Goal: Task Accomplishment & Management: Manage account settings

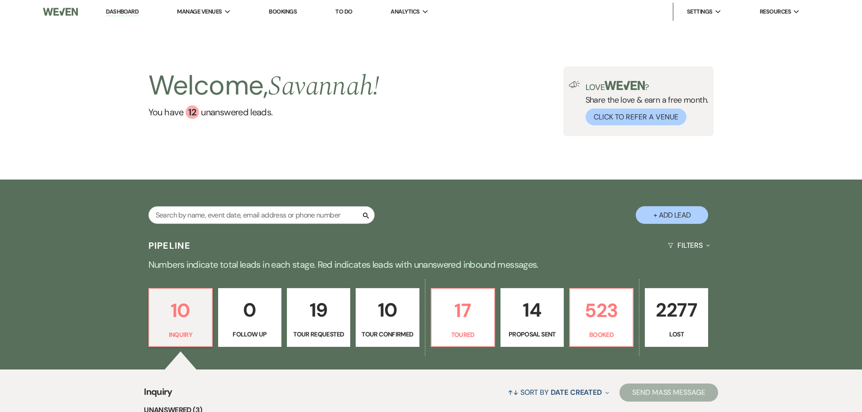
click at [388, 315] on p "10" at bounding box center [387, 310] width 52 height 30
select select "4"
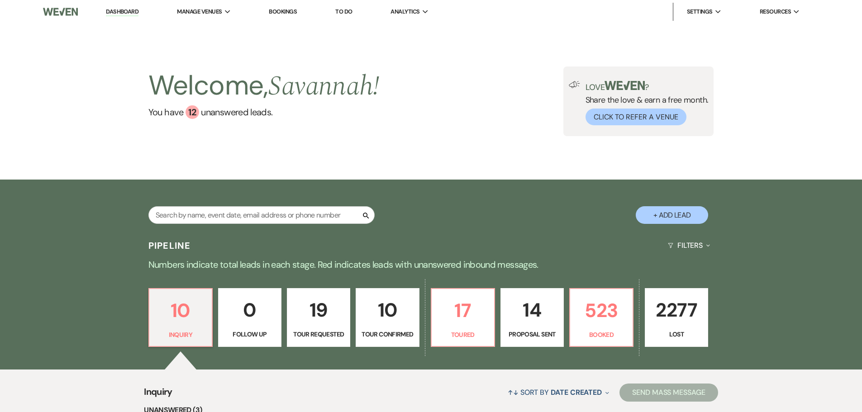
select select "4"
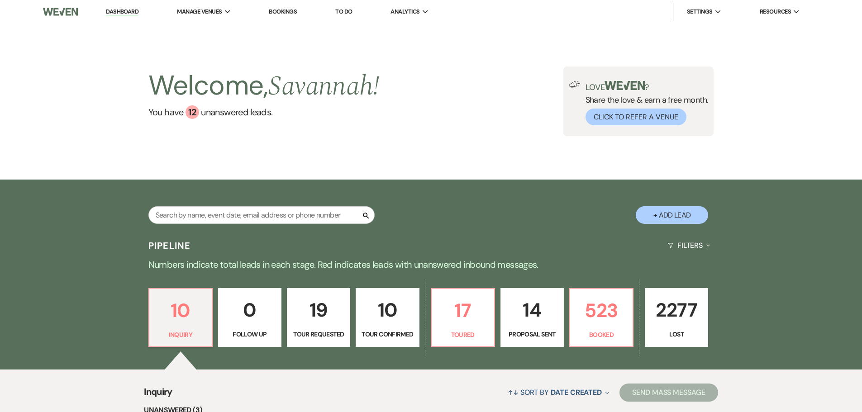
select select "4"
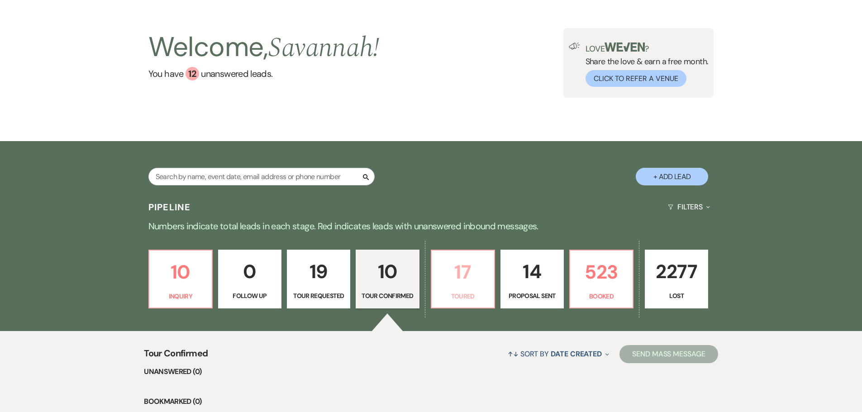
scroll to position [90, 0]
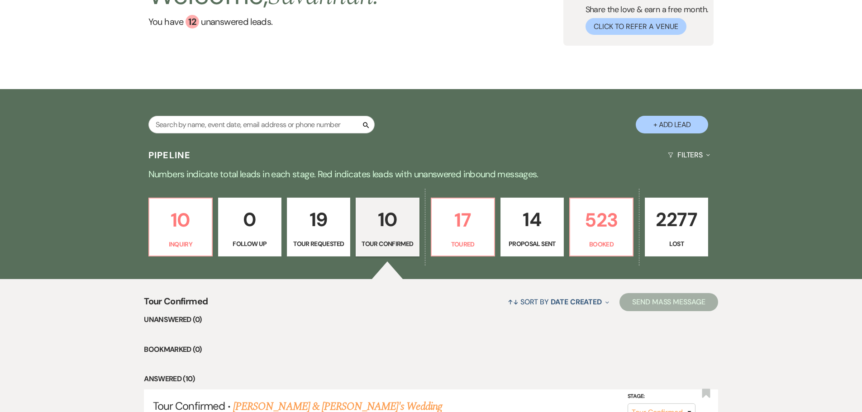
click at [332, 232] on p "19" at bounding box center [319, 219] width 52 height 30
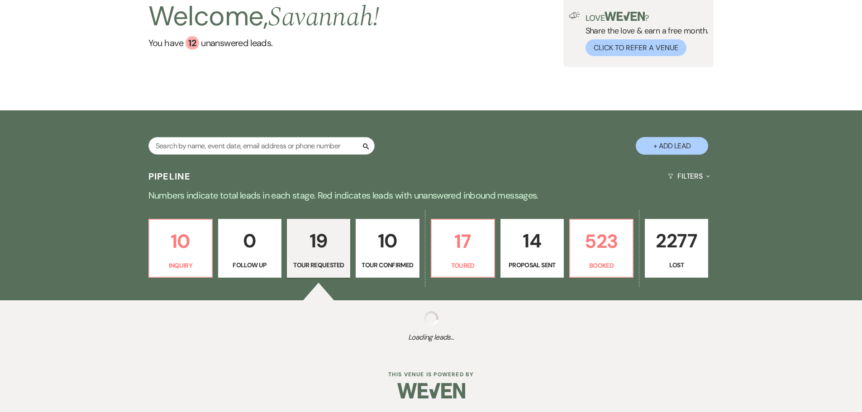
select select "2"
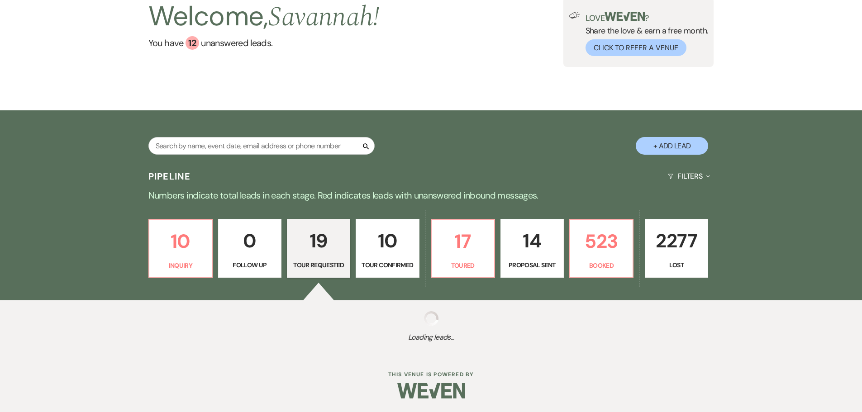
select select "2"
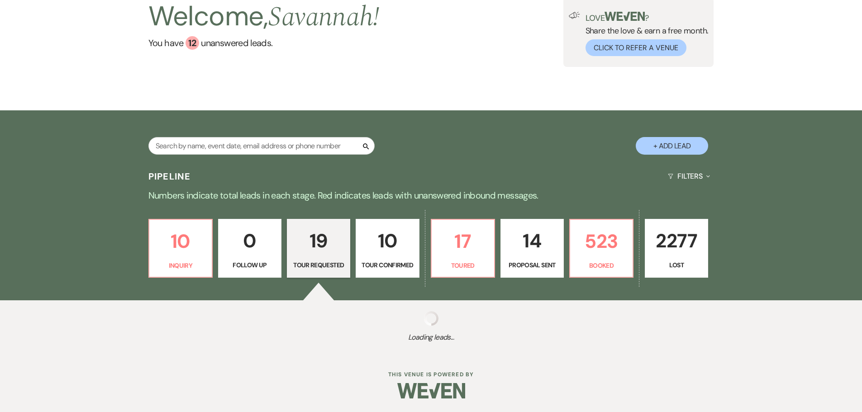
select select "2"
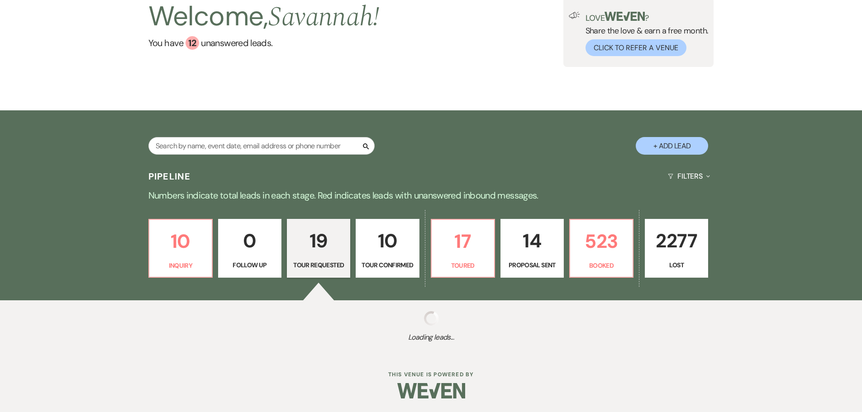
select select "2"
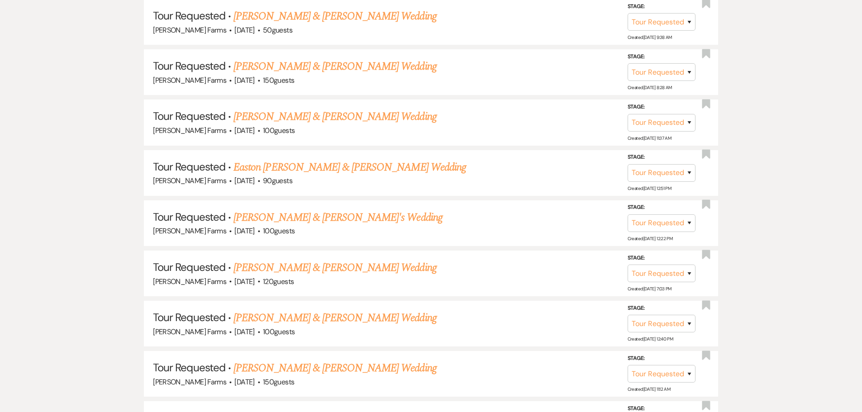
scroll to position [814, 0]
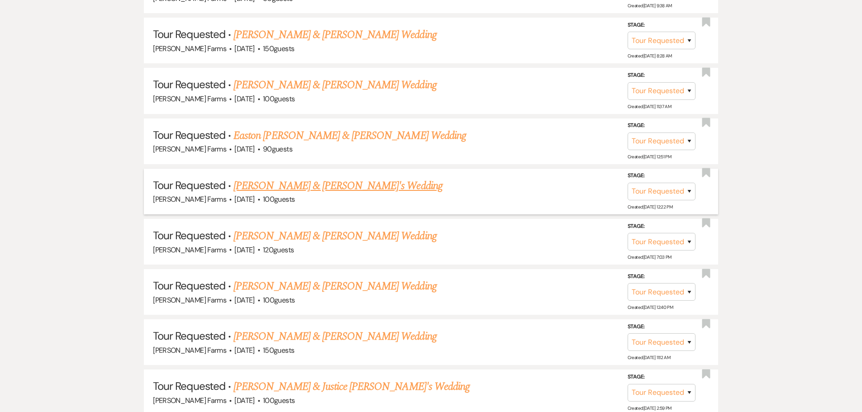
click at [317, 193] on link "Kyle & Brieanna's Wedding" at bounding box center [337, 186] width 209 height 16
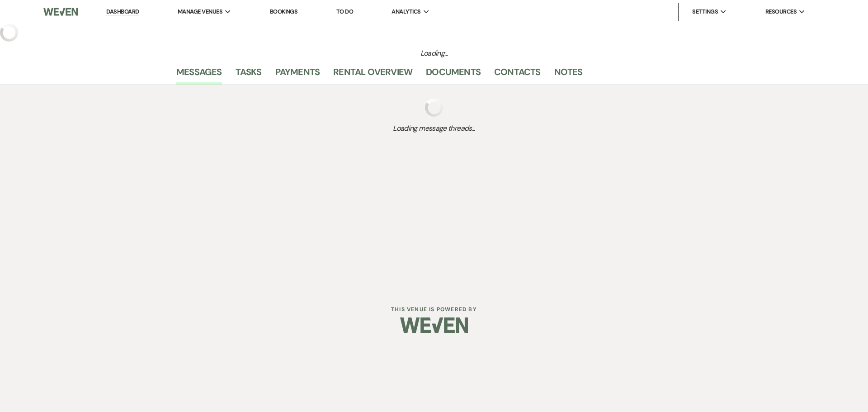
select select "2"
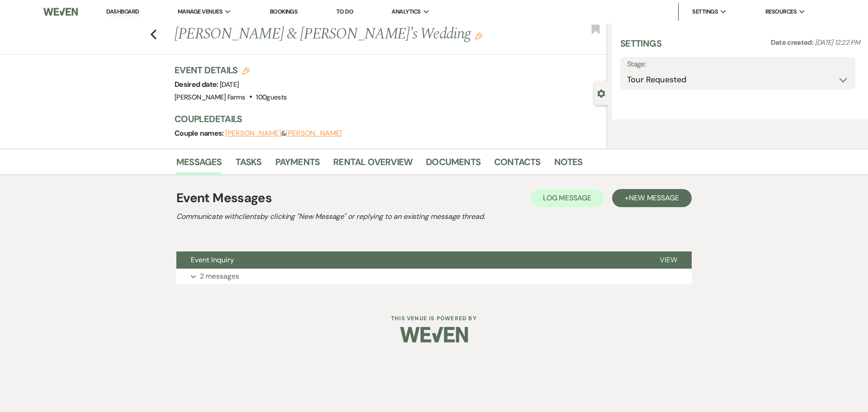
select select "5"
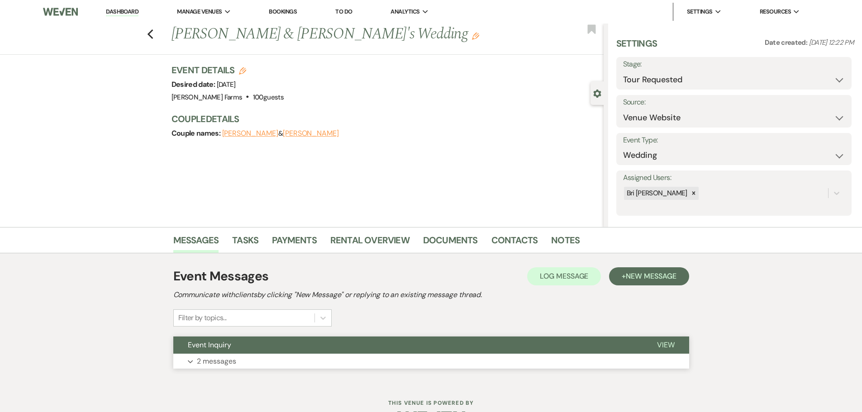
click at [353, 356] on button "Expand 2 messages" at bounding box center [431, 361] width 516 height 15
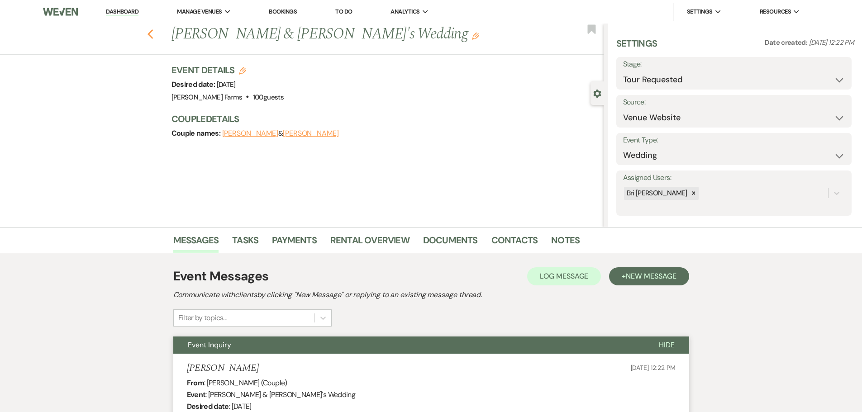
click at [153, 32] on use "button" at bounding box center [150, 34] width 6 height 10
select select "2"
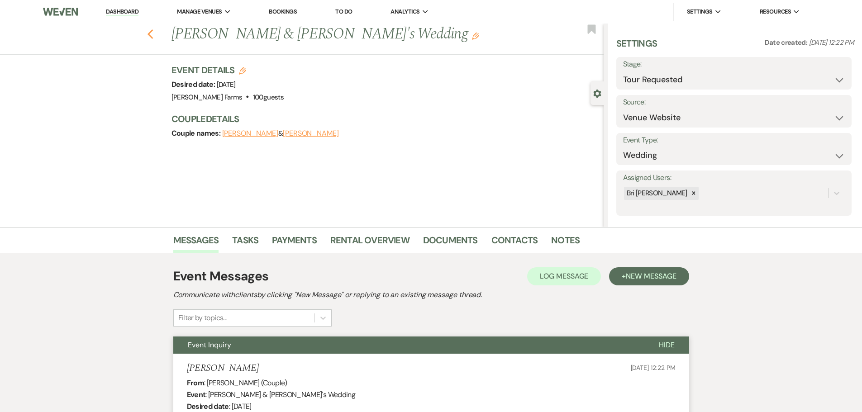
select select "2"
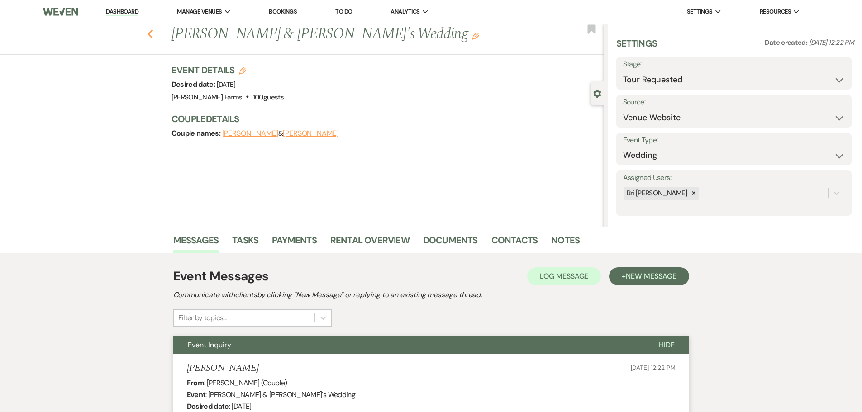
select select "2"
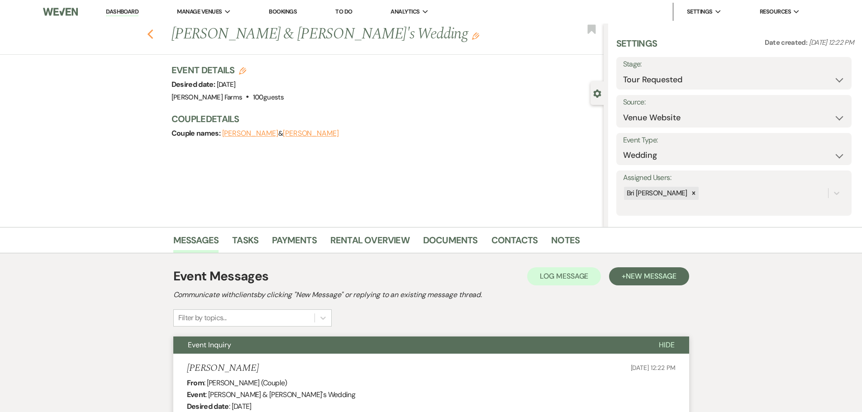
select select "2"
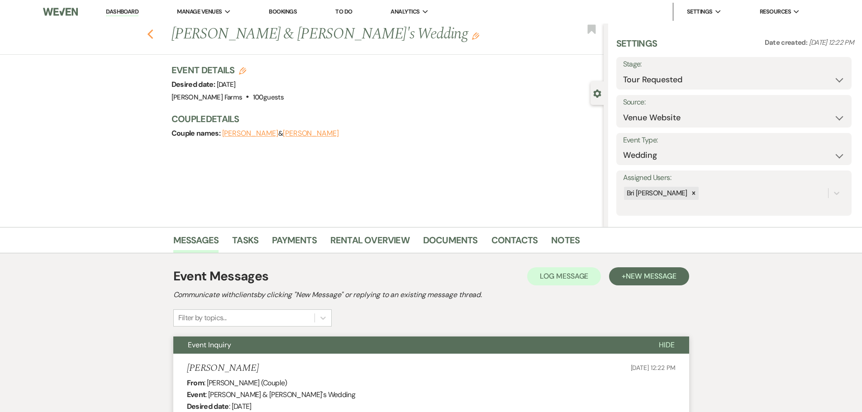
select select "2"
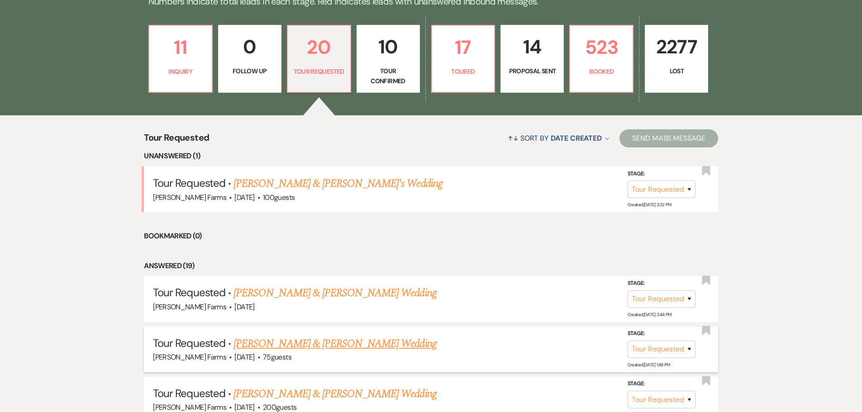
scroll to position [247, 0]
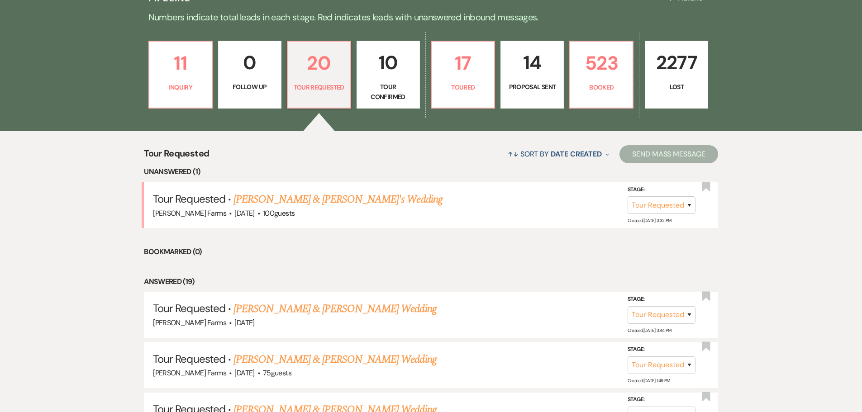
click at [376, 92] on p "Tour Confirmed" at bounding box center [388, 92] width 52 height 20
select select "4"
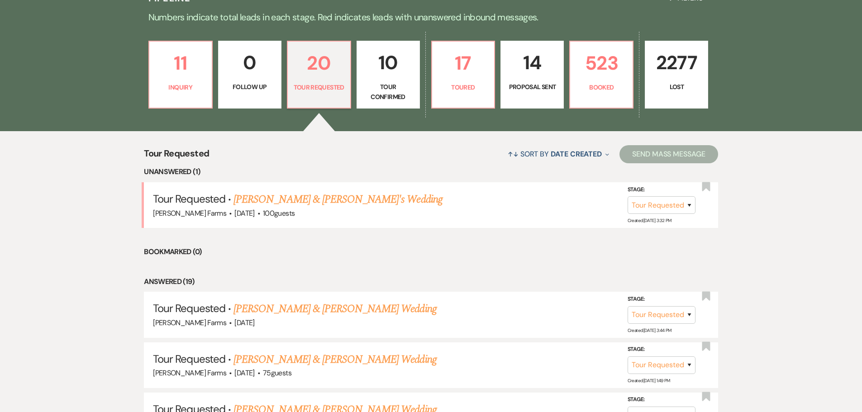
select select "4"
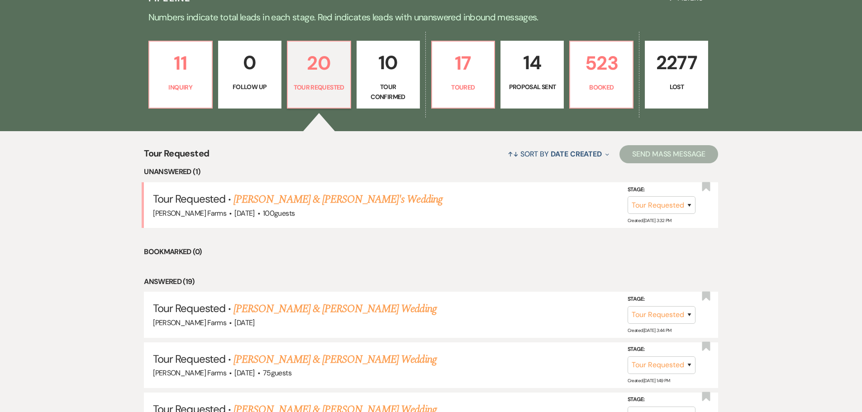
select select "4"
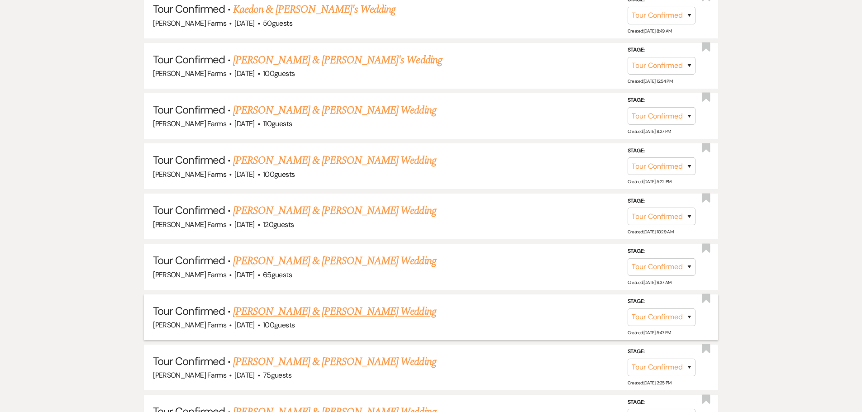
scroll to position [559, 0]
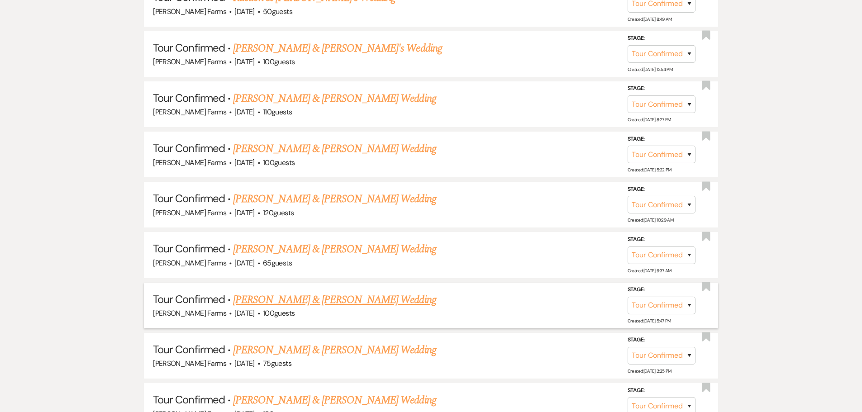
click at [353, 198] on link "[PERSON_NAME] & [PERSON_NAME] Wedding" at bounding box center [334, 199] width 203 height 16
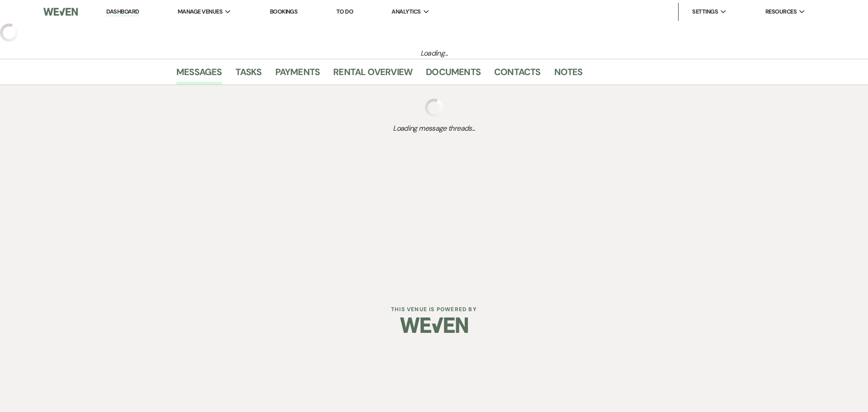
select select "4"
select select "5"
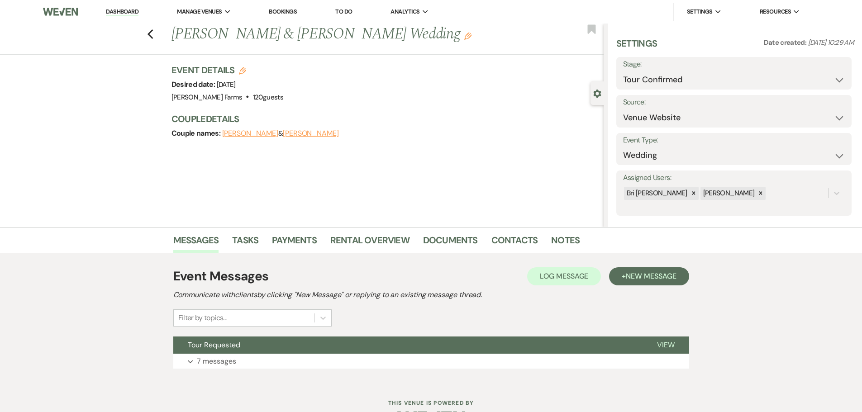
click at [638, 286] on div "Event Messages Log Log Message + New Message Communicate with clients by clicki…" at bounding box center [431, 297] width 516 height 60
click at [638, 280] on span "New Message" at bounding box center [650, 275] width 50 height 9
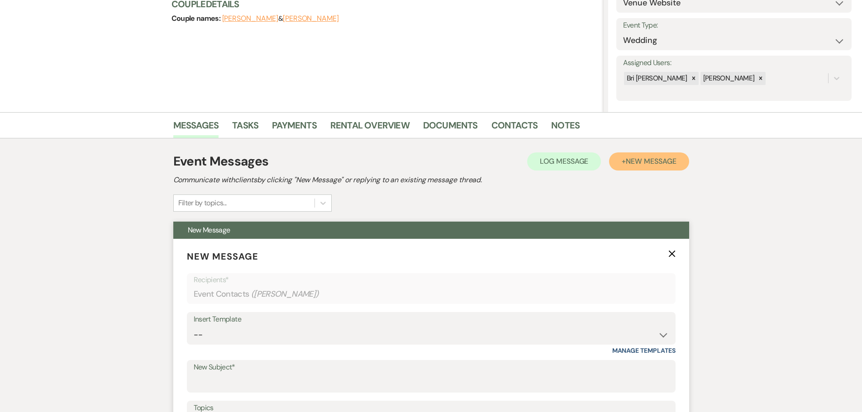
scroll to position [226, 0]
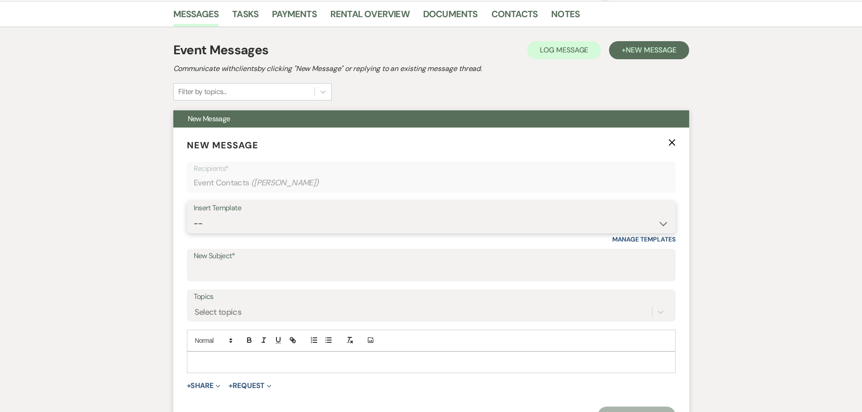
click at [311, 218] on select "-- Tour Request Response Follow Up Contract (Pre-Booked Leads) Weven Planning P…" at bounding box center [431, 224] width 475 height 18
select select "2251"
click at [194, 215] on select "-- Tour Request Response Follow Up Contract (Pre-Booked Leads) Weven Planning P…" at bounding box center [431, 224] width 475 height 18
type input "Quote and More Info from [PERSON_NAME] Farms"
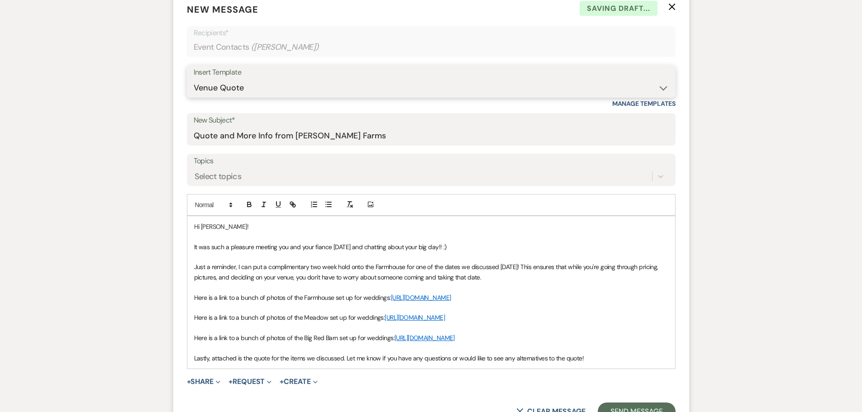
scroll to position [407, 0]
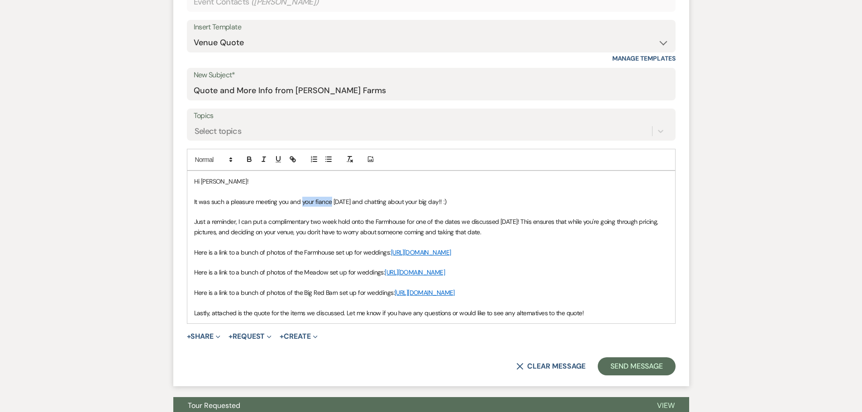
drag, startPoint x: 301, startPoint y: 202, endPoint x: 330, endPoint y: 203, distance: 29.0
click at [330, 203] on span "It was such a pleasure meeting you and your fiance today and chatting about you…" at bounding box center [320, 202] width 252 height 8
click at [406, 222] on span "Just a reminder, I can put a complimentary two week hold onto the Farmhouse for…" at bounding box center [427, 227] width 466 height 18
drag, startPoint x: 486, startPoint y: 223, endPoint x: 555, endPoint y: 226, distance: 69.7
click at [555, 226] on p "Just a reminder, I can put a complimentary two week hold onto the Farmhouse or …" at bounding box center [431, 227] width 474 height 20
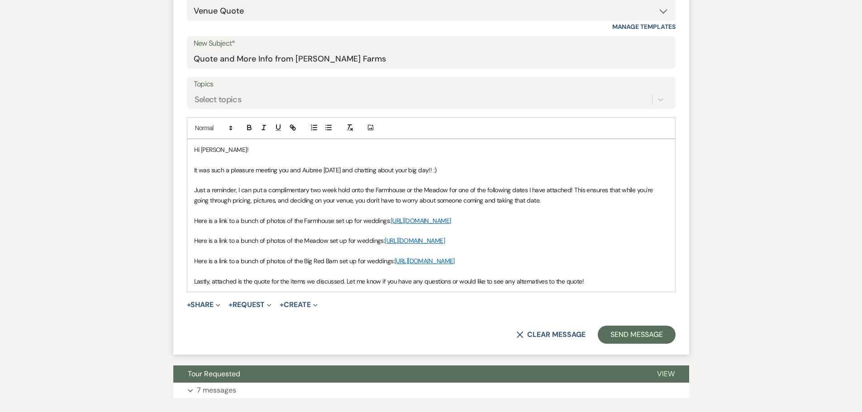
scroll to position [452, 0]
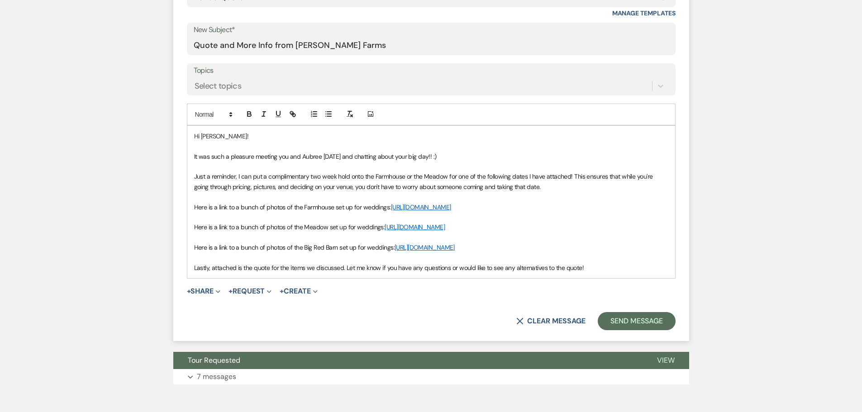
drag, startPoint x: 189, startPoint y: 267, endPoint x: 375, endPoint y: 281, distance: 186.0
click at [375, 278] on div "Hi Cole! It was such a pleasure meeting you and Aubree today and chatting about…" at bounding box center [431, 202] width 488 height 152
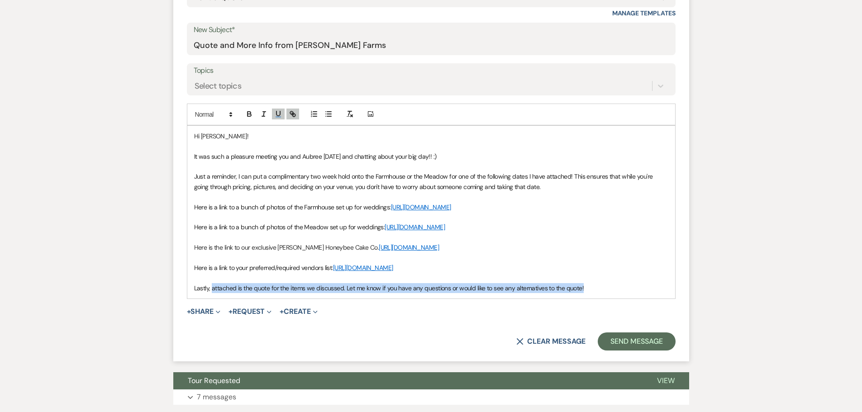
drag, startPoint x: 212, startPoint y: 310, endPoint x: 582, endPoint y: 311, distance: 369.9
click at [582, 293] on p "Lastly, attached is the quote for the items we discussed. Let me know if you ha…" at bounding box center [431, 288] width 474 height 10
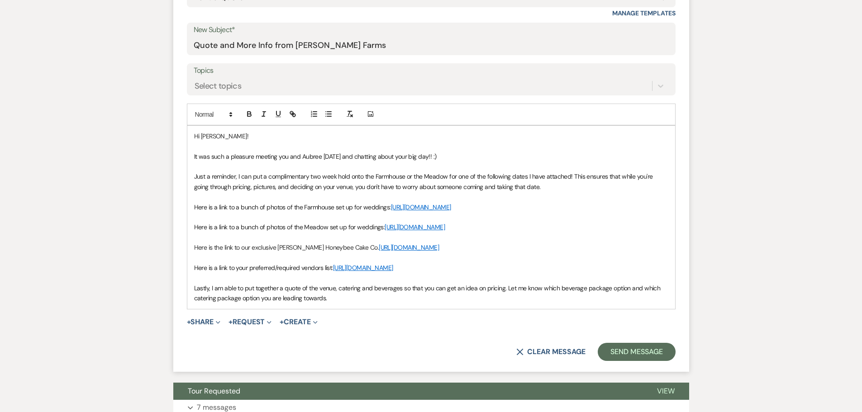
drag, startPoint x: 330, startPoint y: 322, endPoint x: 187, endPoint y: 270, distance: 151.9
click at [187, 270] on div "Hi Cole! It was such a pleasure meeting you and Aubree today and chatting about…" at bounding box center [431, 217] width 488 height 183
copy div "Here is the link to our exclusive Baker Honeybee Cake Co. https://honeybeecakec…"
click at [363, 309] on div "Hi Cole! It was such a pleasure meeting you and Aubree today and chatting about…" at bounding box center [431, 217] width 488 height 183
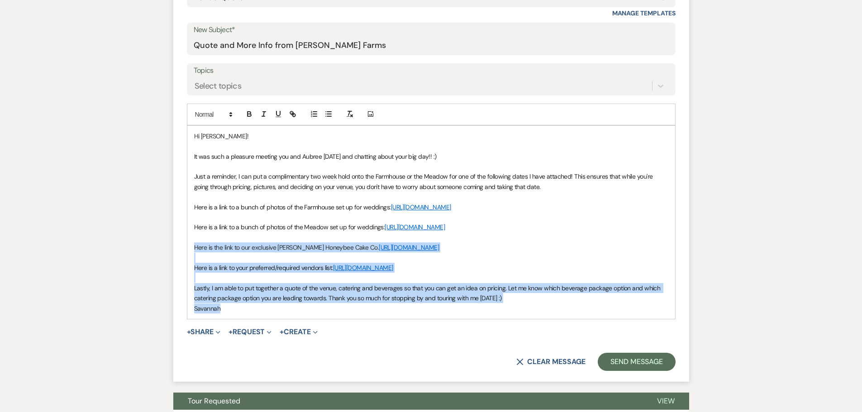
drag, startPoint x: 265, startPoint y: 332, endPoint x: 193, endPoint y: 268, distance: 96.1
click at [193, 268] on div "Hi Cole! It was such a pleasure meeting you and Aubree today and chatting about…" at bounding box center [431, 222] width 488 height 193
copy div "Here is the link to our exclusive [PERSON_NAME] Honeybee Cake Co. [URL][DOMAIN_…"
click at [493, 252] on p "Here is the link to our exclusive Baker Honeybee Cake Co. https://honeybeecakec…" at bounding box center [431, 247] width 474 height 10
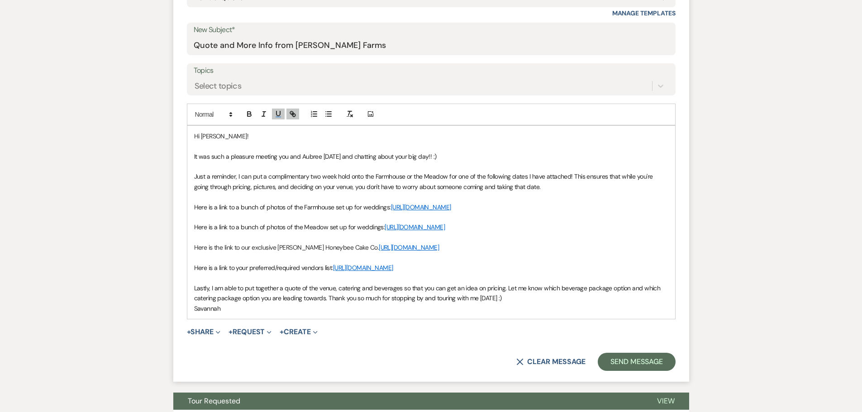
click at [545, 184] on p "Just a reminder, I can put a complimentary two week hold onto the Farmhouse or …" at bounding box center [431, 181] width 474 height 20
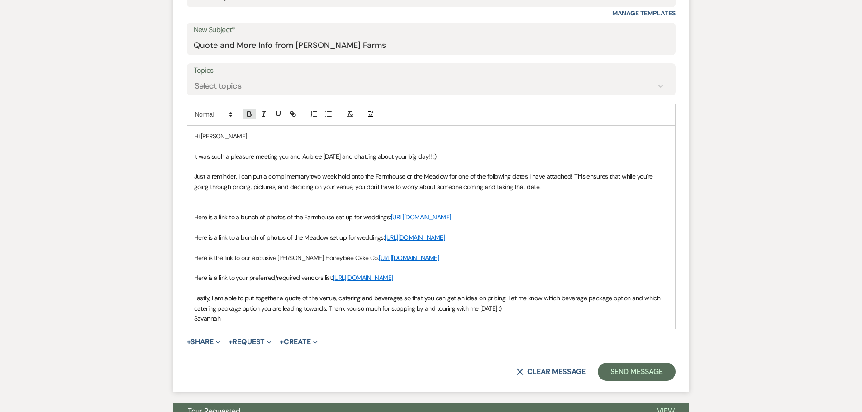
click at [248, 115] on icon "button" at bounding box center [249, 114] width 8 height 8
click at [275, 115] on icon "button" at bounding box center [278, 114] width 8 height 8
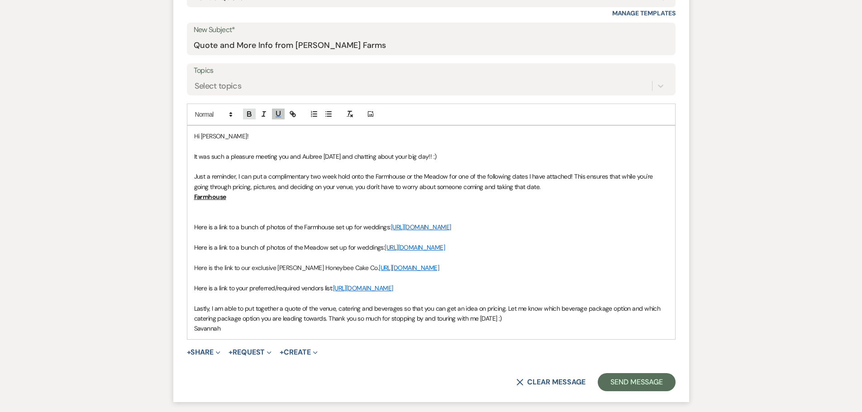
click at [251, 117] on icon "button" at bounding box center [249, 114] width 8 height 8
click at [279, 114] on icon "button" at bounding box center [278, 114] width 8 height 8
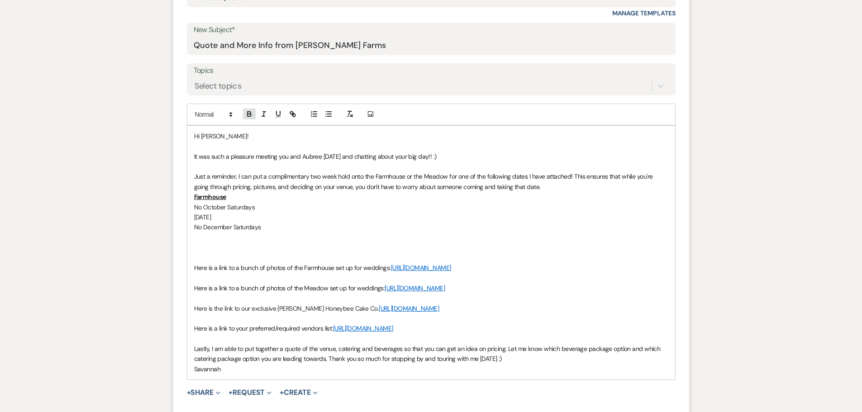
click at [244, 113] on button "button" at bounding box center [249, 114] width 13 height 11
click at [274, 114] on icon "button" at bounding box center [278, 114] width 8 height 8
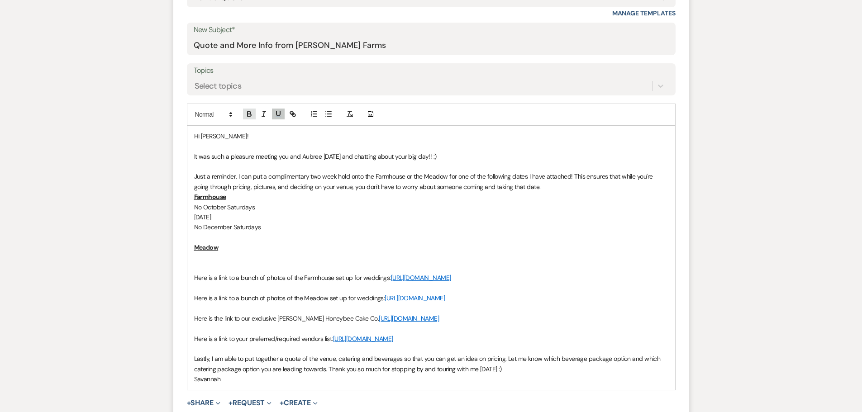
click at [250, 117] on icon "button" at bounding box center [249, 114] width 8 height 8
click at [281, 114] on icon "button" at bounding box center [278, 114] width 8 height 8
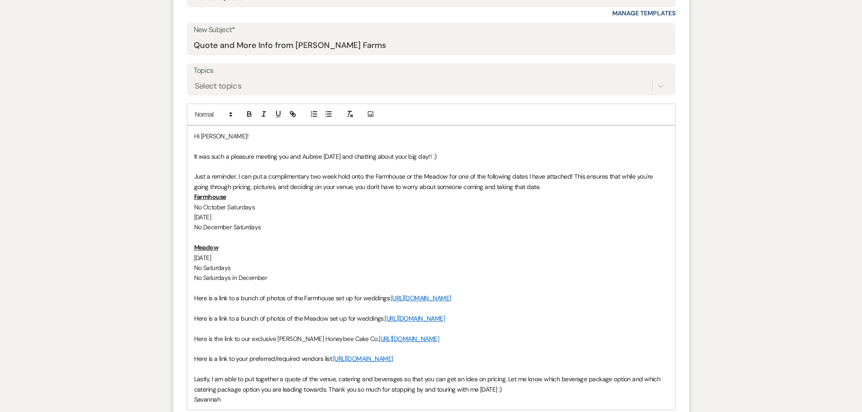
click at [236, 272] on p "No Saturdays" at bounding box center [431, 268] width 474 height 10
click at [333, 270] on p "No Saturdays in November" at bounding box center [431, 268] width 474 height 10
click at [131, 273] on div "Messages Tasks Payments Rental Overview Documents Contacts Notes Event Messages…" at bounding box center [431, 152] width 862 height 755
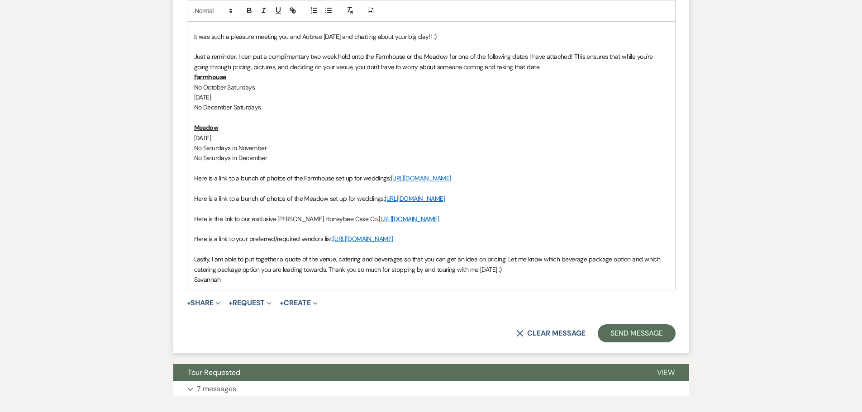
scroll to position [588, 0]
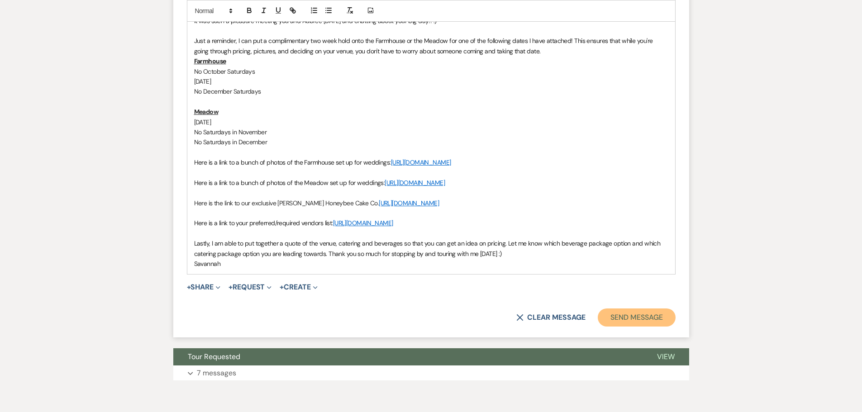
click at [652, 327] on button "Send Message" at bounding box center [635, 317] width 77 height 18
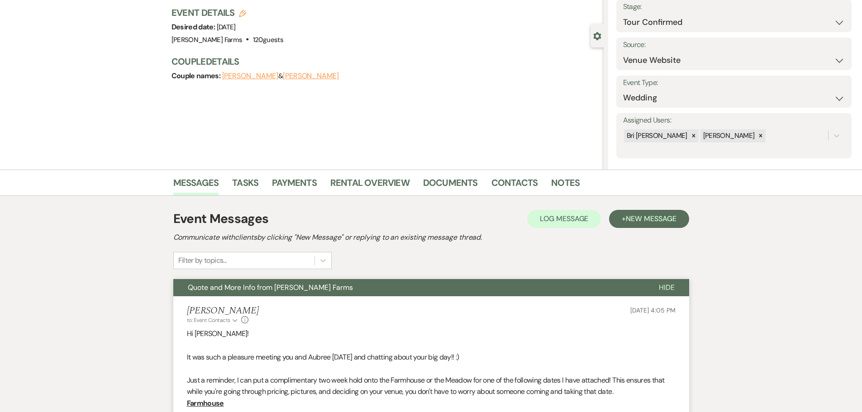
scroll to position [0, 0]
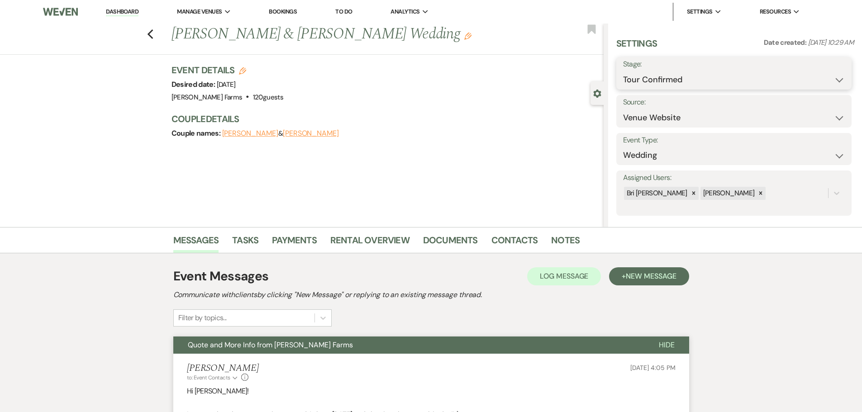
click at [696, 86] on select "Inquiry Follow Up Tour Requested Tour Confirmed Toured Proposal Sent Booked Lost" at bounding box center [734, 80] width 222 height 18
click at [692, 76] on select "Inquiry Follow Up Tour Requested Tour Confirmed Toured Proposal Sent Booked Lost" at bounding box center [734, 80] width 222 height 18
select select "5"
click at [623, 71] on select "Inquiry Follow Up Tour Requested Tour Confirmed Toured Proposal Sent Booked Lost" at bounding box center [734, 80] width 222 height 18
click at [819, 72] on button "Save" at bounding box center [825, 73] width 51 height 18
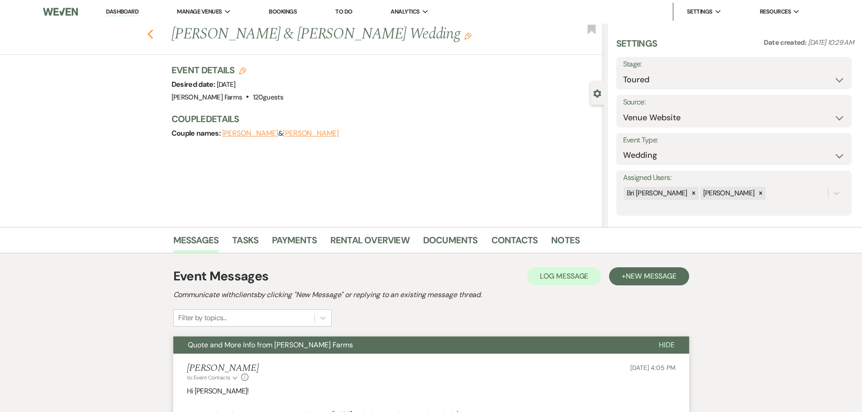
click at [154, 33] on icon "Previous" at bounding box center [150, 34] width 7 height 11
select select "4"
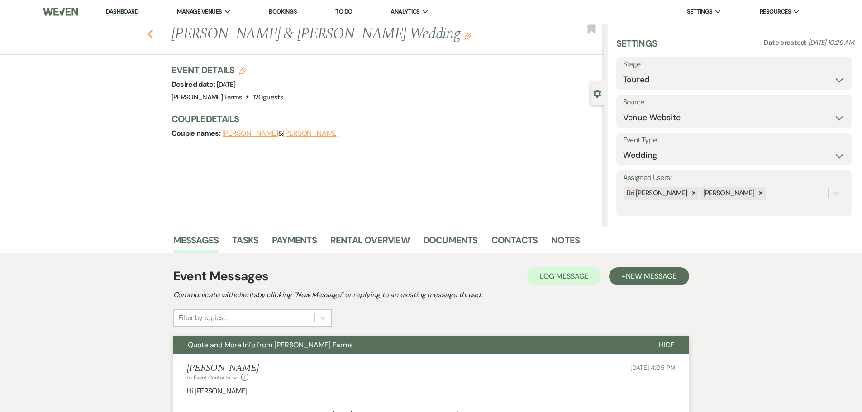
select select "4"
select select "5"
select select "4"
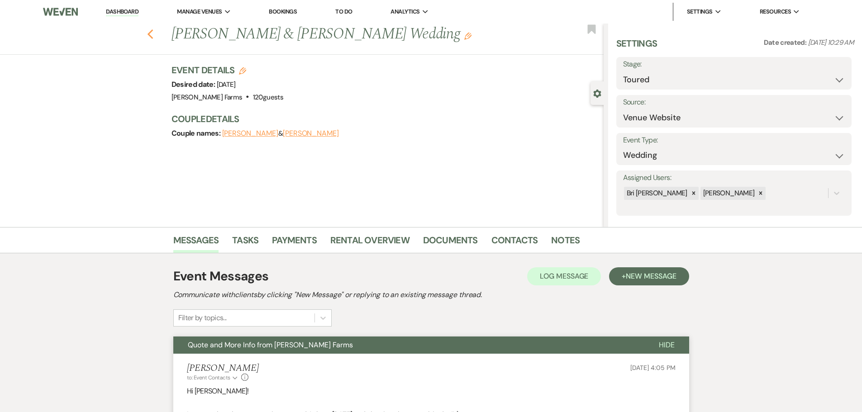
select select "4"
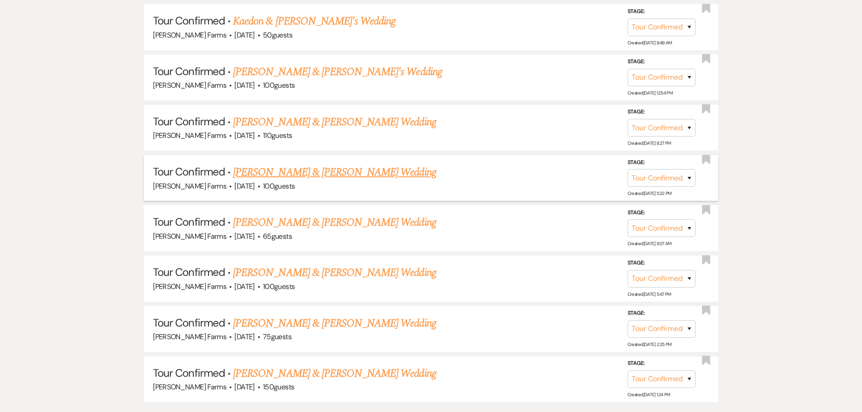
scroll to position [513, 0]
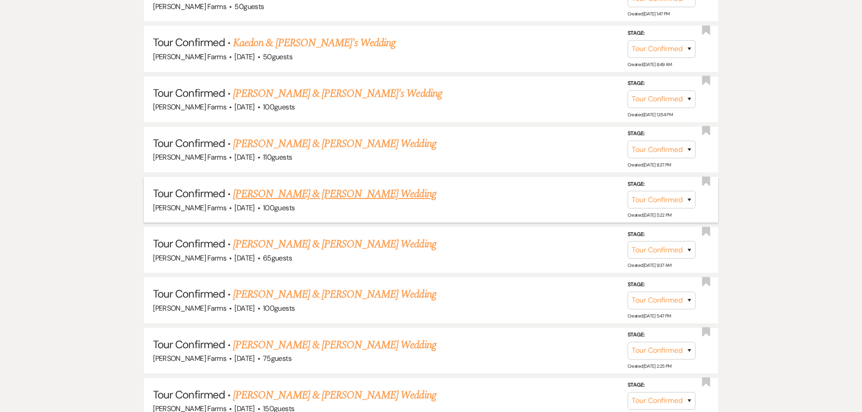
click at [369, 195] on link "Sydney Dirks & Jacob Bermudez's Wedding" at bounding box center [334, 194] width 203 height 16
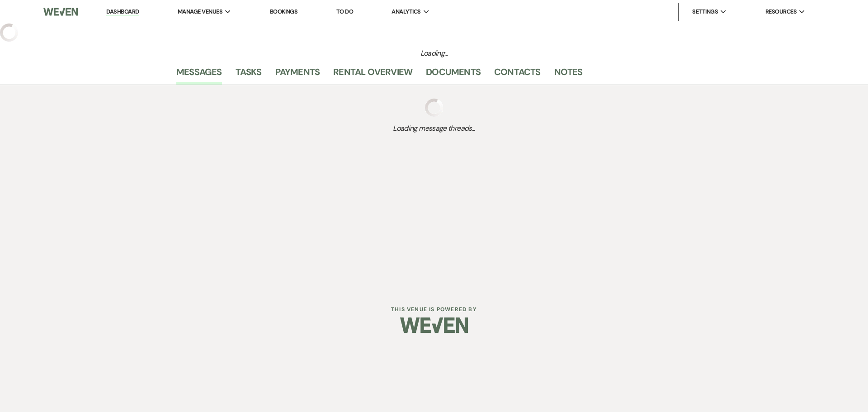
select select "4"
select select "5"
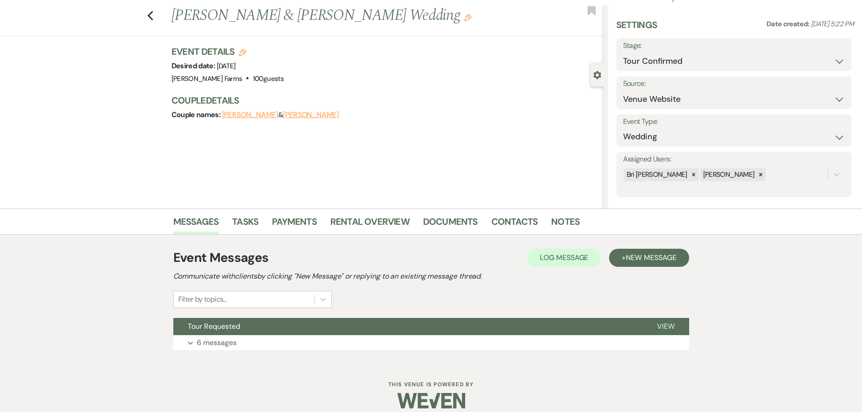
scroll to position [28, 0]
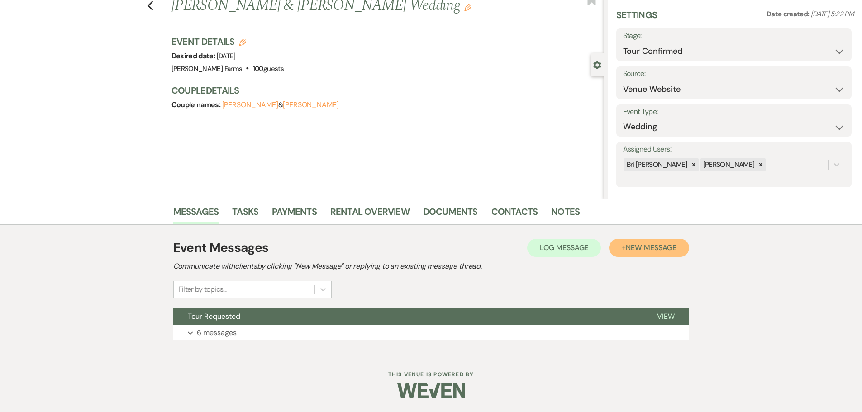
click at [628, 250] on span "New Message" at bounding box center [650, 247] width 50 height 9
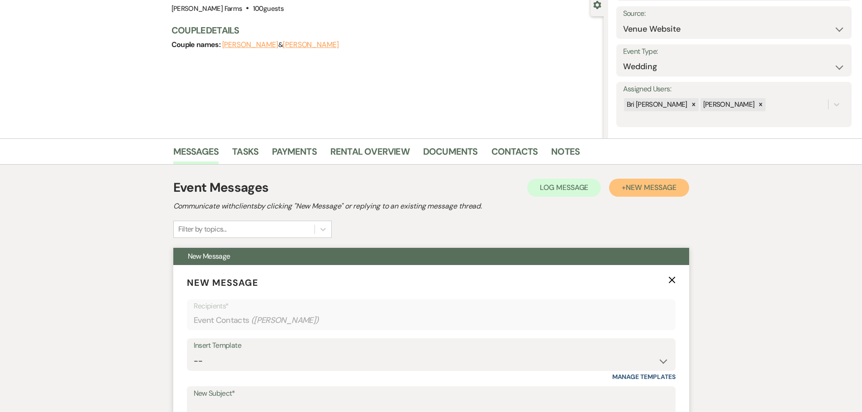
scroll to position [209, 0]
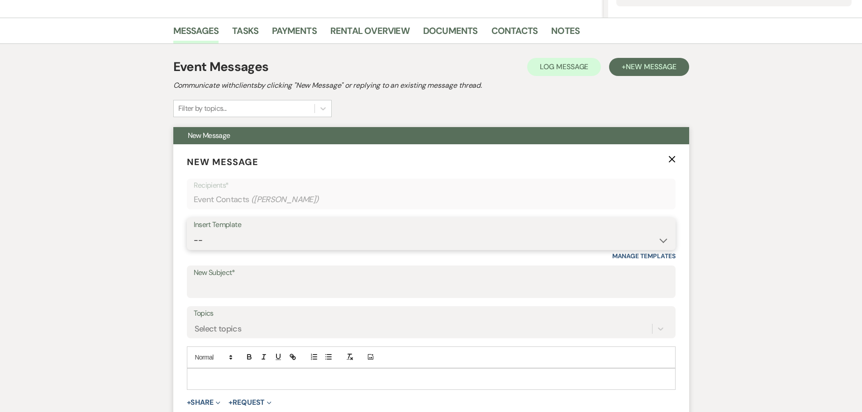
click at [306, 247] on select "-- Tour Request Response Follow Up Contract (Pre-Booked Leads) Weven Planning P…" at bounding box center [431, 241] width 475 height 18
select select "2251"
click at [194, 232] on select "-- Tour Request Response Follow Up Contract (Pre-Booked Leads) Weven Planning P…" at bounding box center [431, 241] width 475 height 18
type input "Quote and More Info from [PERSON_NAME] Farms"
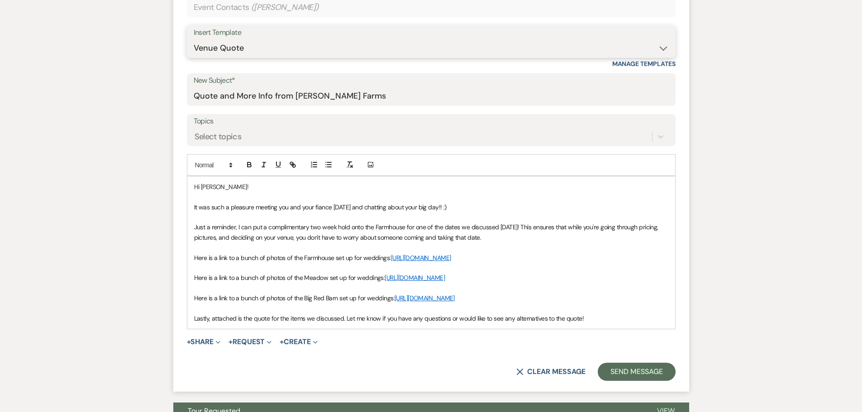
scroll to position [481, 0]
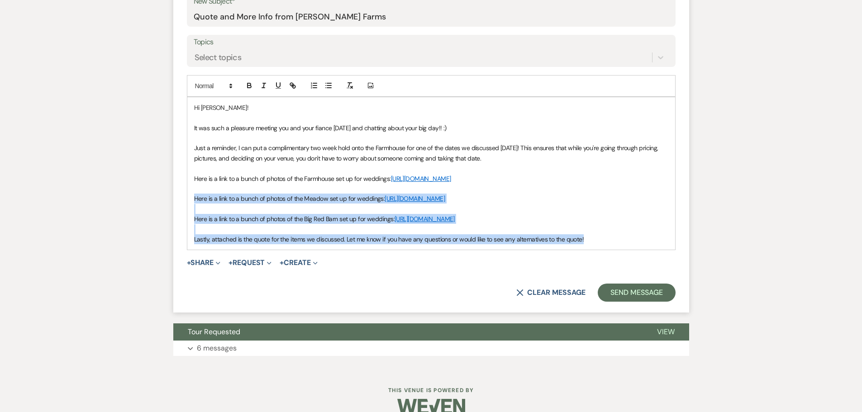
drag, startPoint x: 193, startPoint y: 209, endPoint x: 625, endPoint y: 272, distance: 436.9
click at [625, 250] on div "Hi Jacob! It was such a pleasure meeting you and your fiance today and chatting…" at bounding box center [431, 173] width 488 height 152
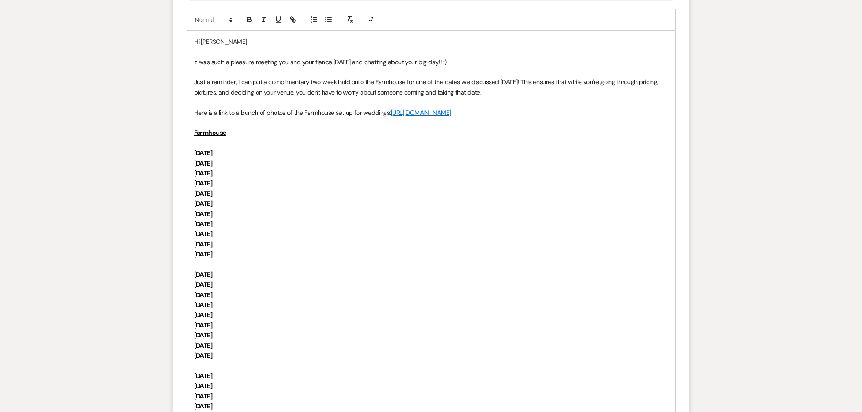
scroll to position [526, 0]
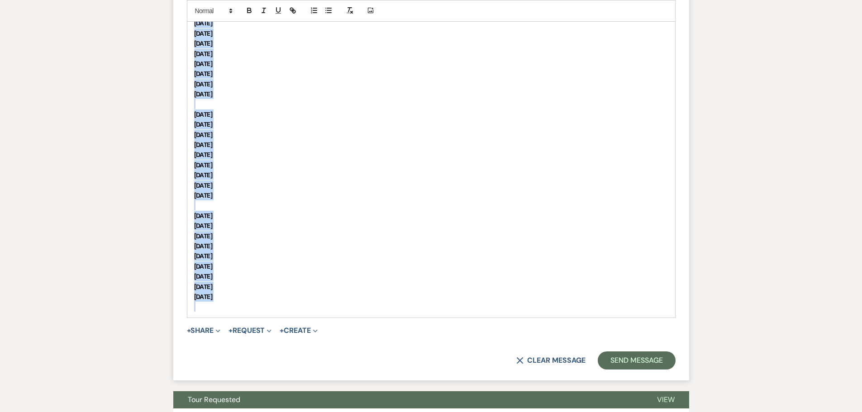
drag, startPoint x: 193, startPoint y: 165, endPoint x: 307, endPoint y: 329, distance: 200.0
click at [307, 329] on form "New Message X Draft Recipients* Event Contacts ( Jacob Bermudez ) Insert Templa…" at bounding box center [431, 14] width 516 height 734
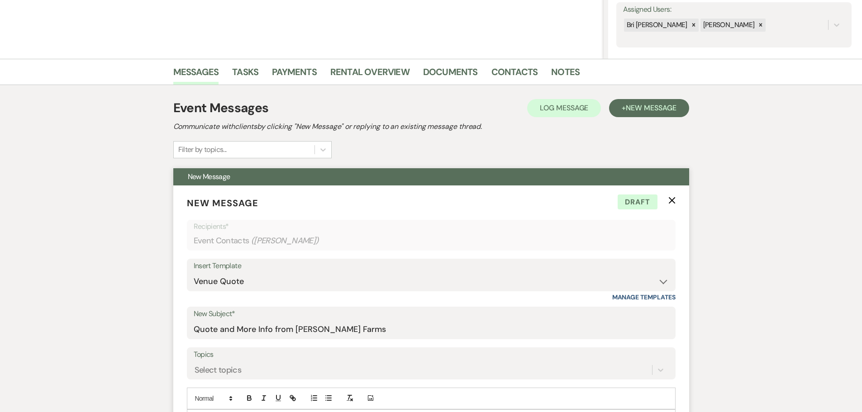
scroll to position [418, 0]
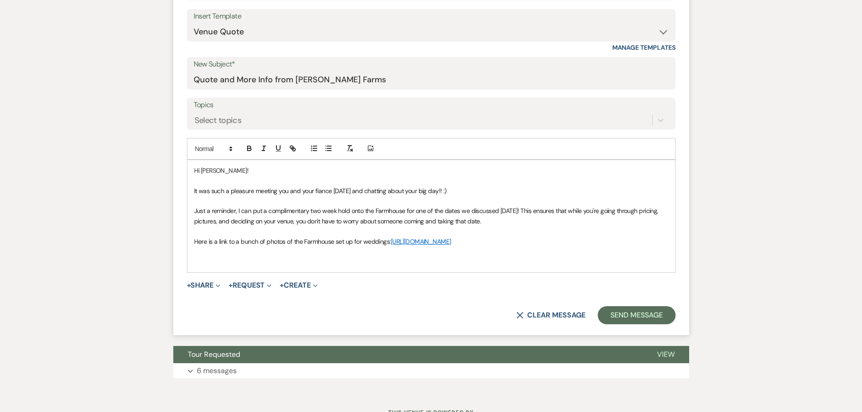
click at [224, 266] on p at bounding box center [431, 261] width 474 height 10
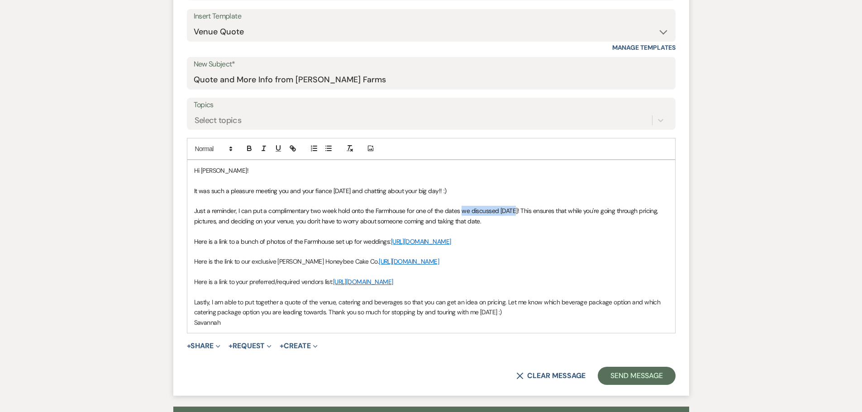
drag, startPoint x: 461, startPoint y: 210, endPoint x: 515, endPoint y: 213, distance: 53.5
click at [515, 213] on span "Just a reminder, I can put a complimentary two week hold onto the Farmhouse for…" at bounding box center [427, 216] width 466 height 18
drag, startPoint x: 301, startPoint y: 191, endPoint x: 331, endPoint y: 193, distance: 29.9
click at [331, 193] on span "It was such a pleasure meeting you and your fiance today and chatting about you…" at bounding box center [320, 191] width 252 height 8
click at [721, 275] on div "Messages Tasks Payments Rental Overview Documents Contacts Notes Event Messages…" at bounding box center [431, 131] width 862 height 644
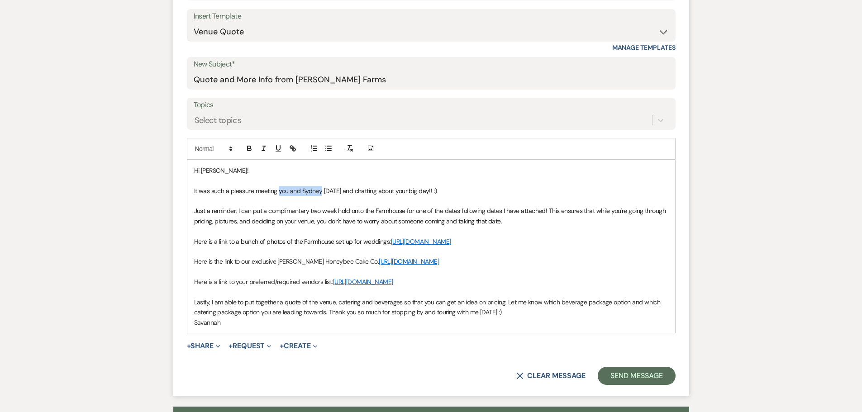
drag, startPoint x: 320, startPoint y: 191, endPoint x: 279, endPoint y: 194, distance: 41.2
click at [279, 194] on span "It was such a pleasure meeting you and Sydney today and chatting about your big…" at bounding box center [315, 191] width 243 height 8
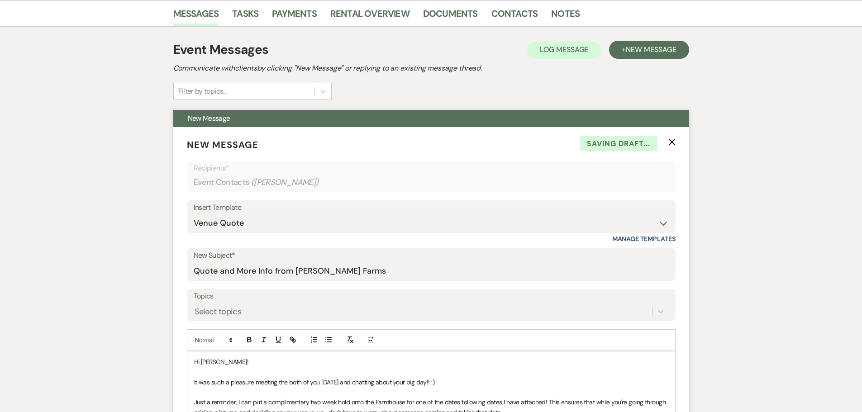
scroll to position [147, 0]
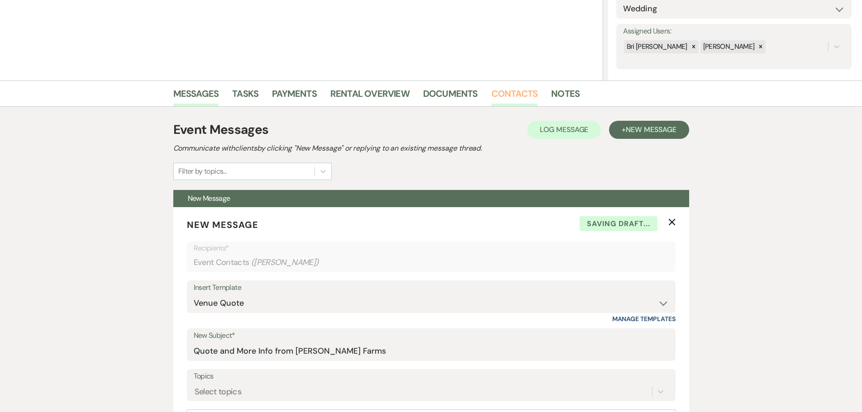
click at [501, 101] on link "Contacts" at bounding box center [514, 96] width 47 height 20
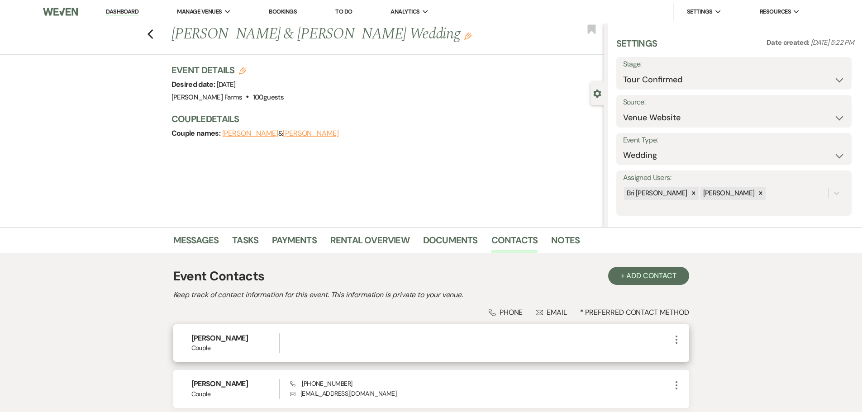
click at [677, 337] on icon "More" at bounding box center [676, 339] width 11 height 11
click at [687, 357] on use "button" at bounding box center [685, 357] width 7 height 7
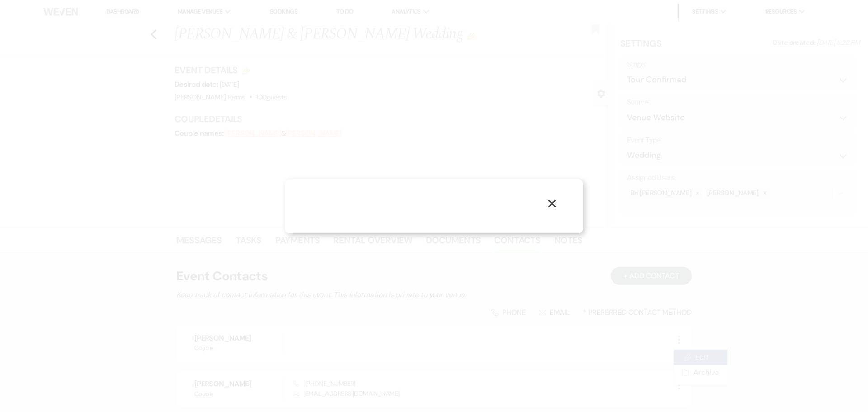
select select "1"
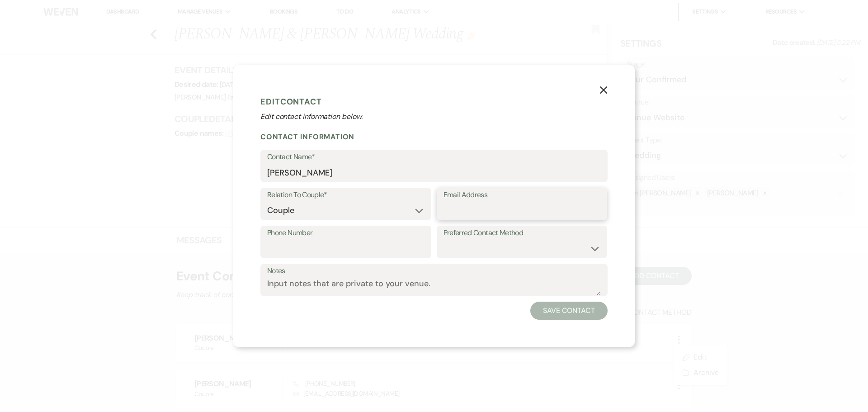
click at [488, 214] on input "Email Address" at bounding box center [522, 211] width 157 height 18
type input "divks.sydney21@gmail.com"
click at [597, 308] on button "Save Contact" at bounding box center [568, 311] width 77 height 18
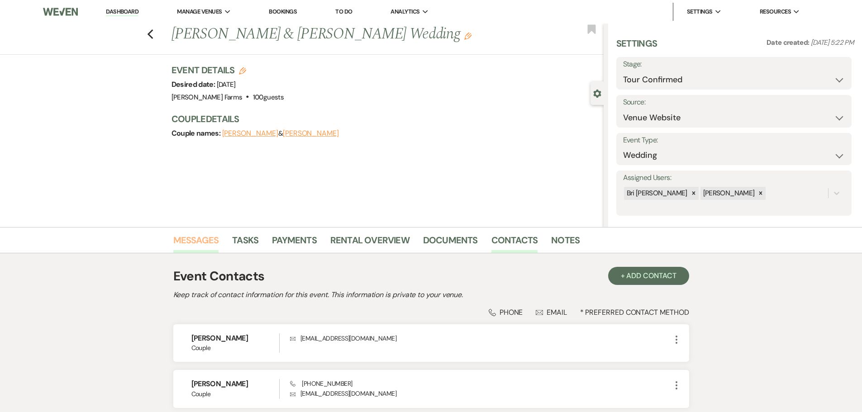
click at [194, 238] on link "Messages" at bounding box center [196, 243] width 46 height 20
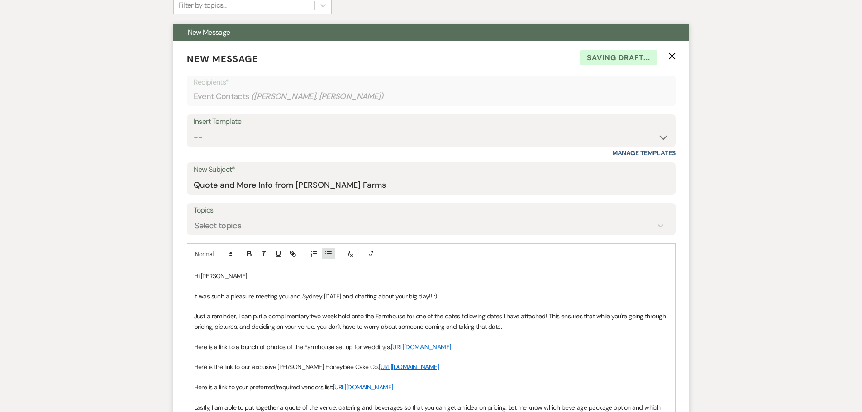
scroll to position [317, 0]
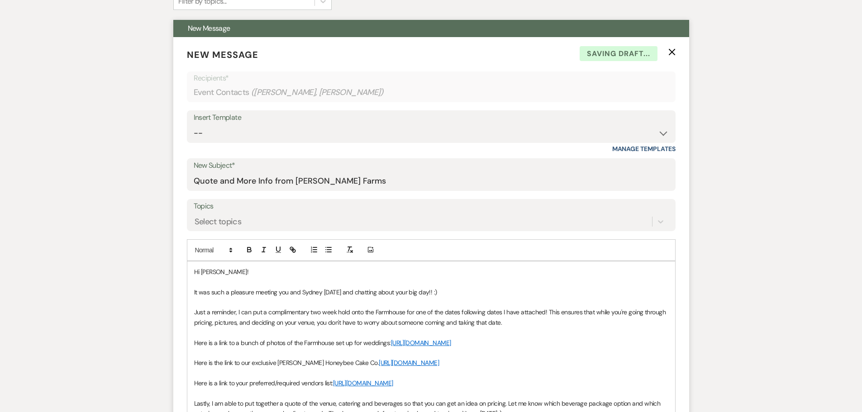
click at [217, 273] on p "Hi Jacob!" at bounding box center [431, 272] width 474 height 10
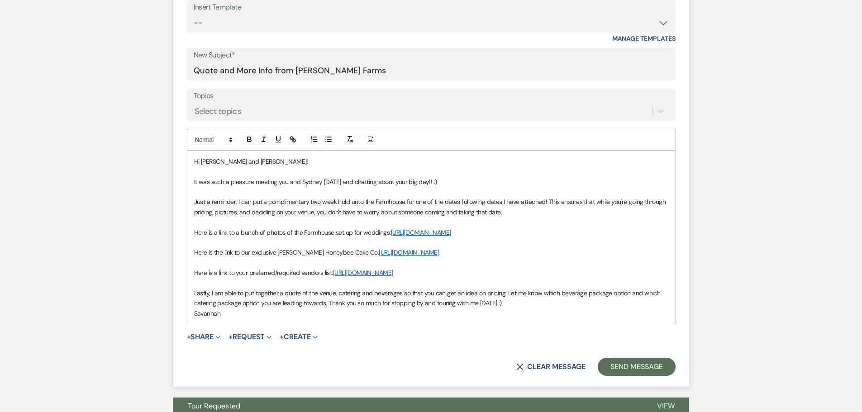
scroll to position [452, 0]
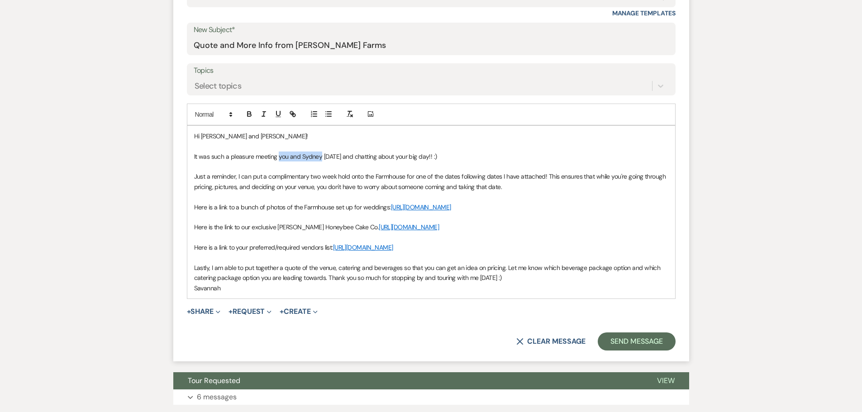
drag, startPoint x: 321, startPoint y: 157, endPoint x: 279, endPoint y: 159, distance: 41.6
click at [279, 159] on p "It was such a pleasure meeting you and Sydney today and chatting about your big…" at bounding box center [431, 157] width 474 height 10
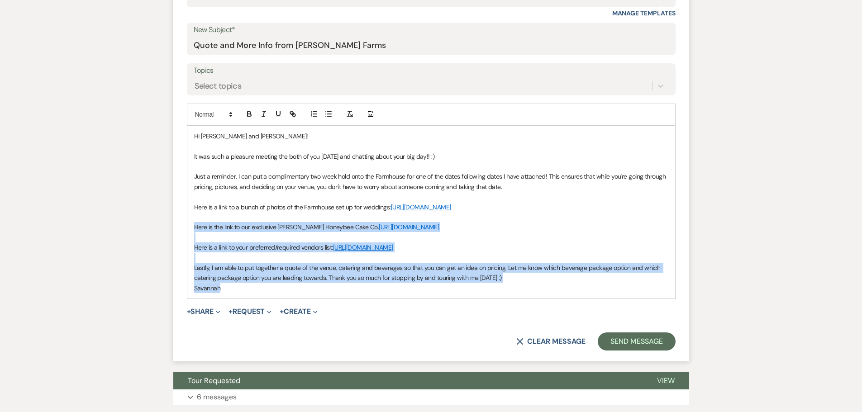
drag, startPoint x: 194, startPoint y: 239, endPoint x: 542, endPoint y: 311, distance: 354.8
click at [542, 311] on form "New Message X Draft Recipients* Event Contacts ( Sydney Dirks, Jacob Bermudez )…" at bounding box center [431, 131] width 516 height 460
copy div "Here is the link to our exclusive Baker Honeybee Cake Co. https://honeybeecakec…"
click at [594, 242] on p at bounding box center [431, 237] width 474 height 10
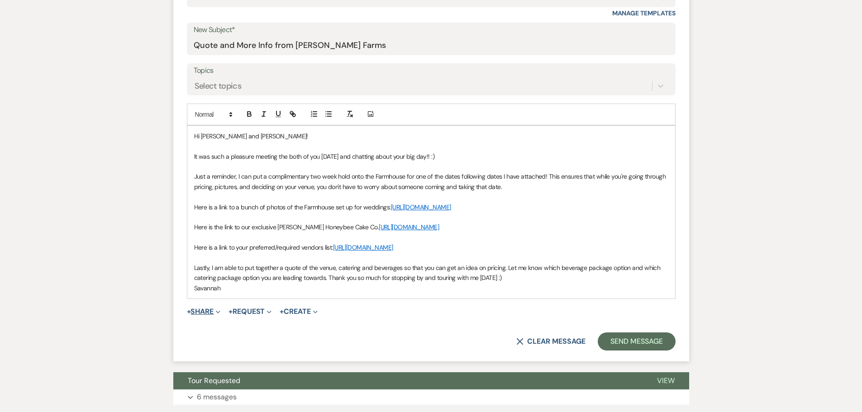
click at [220, 316] on span "Expand" at bounding box center [216, 311] width 7 height 9
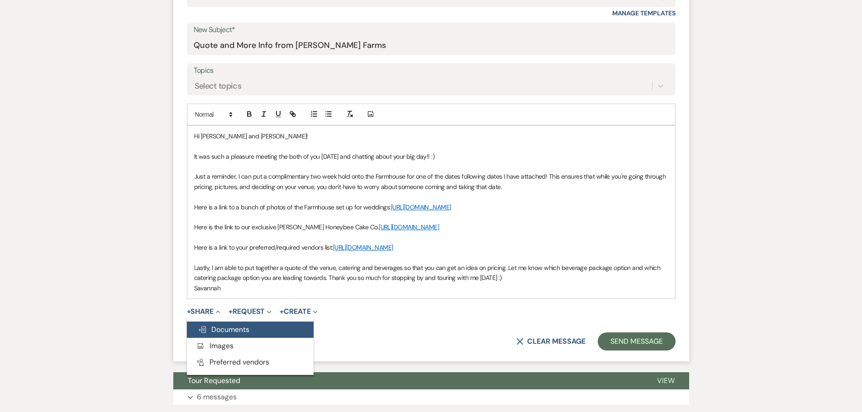
click at [246, 334] on span "Doc Upload Documents" at bounding box center [224, 329] width 52 height 9
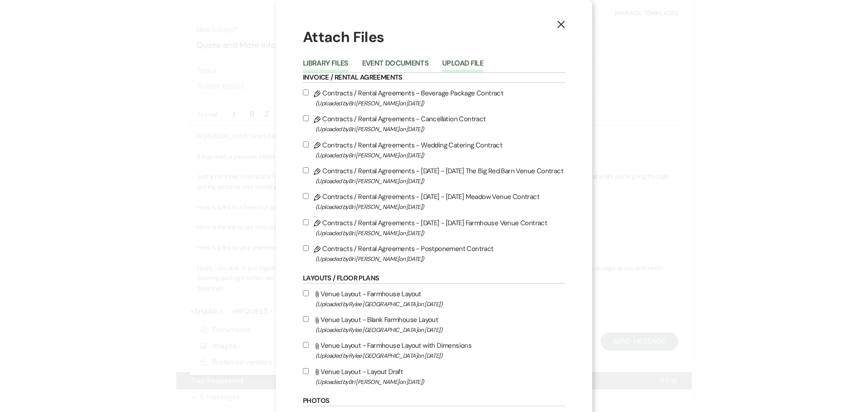
click at [469, 66] on button "Upload File" at bounding box center [462, 66] width 41 height 13
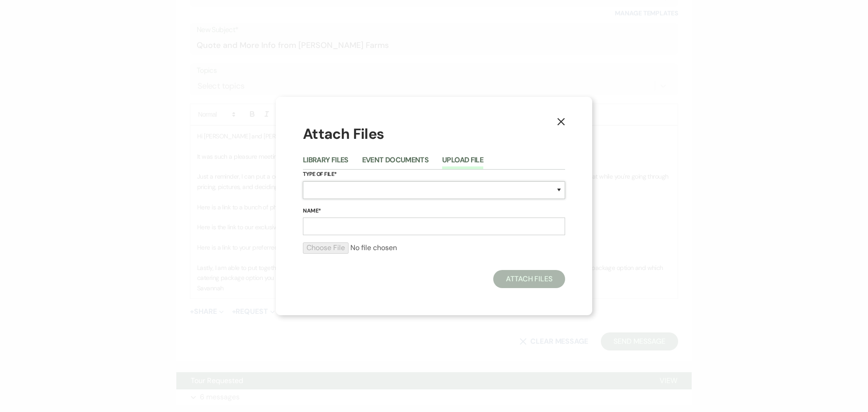
click at [411, 190] on select "Special Event Insurance Vendor Certificate of Insurance Contracts / Rental Agre…" at bounding box center [434, 190] width 262 height 18
select select "0"
click at [303, 181] on select "Special Event Insurance Vendor Certificate of Insurance Contracts / Rental Agre…" at bounding box center [434, 190] width 262 height 18
click at [336, 226] on input "Name*" at bounding box center [434, 227] width 262 height 18
type input "Available Dates"
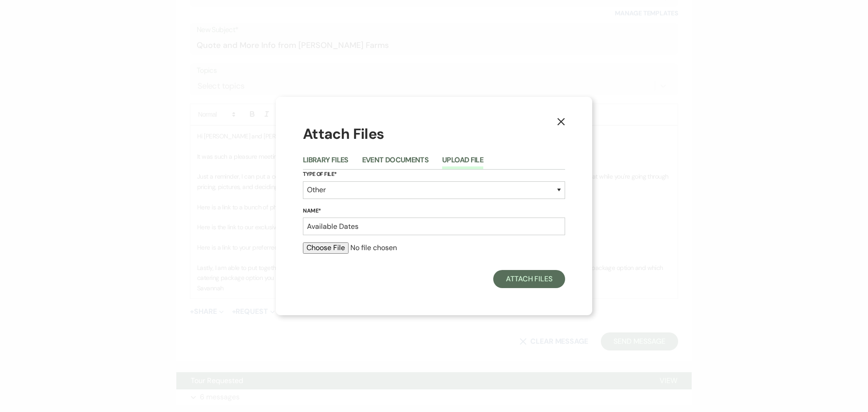
click at [334, 250] on input "file" at bounding box center [434, 247] width 262 height 11
type input "C:\fakepath\Available Dates Fall 2026.pdf"
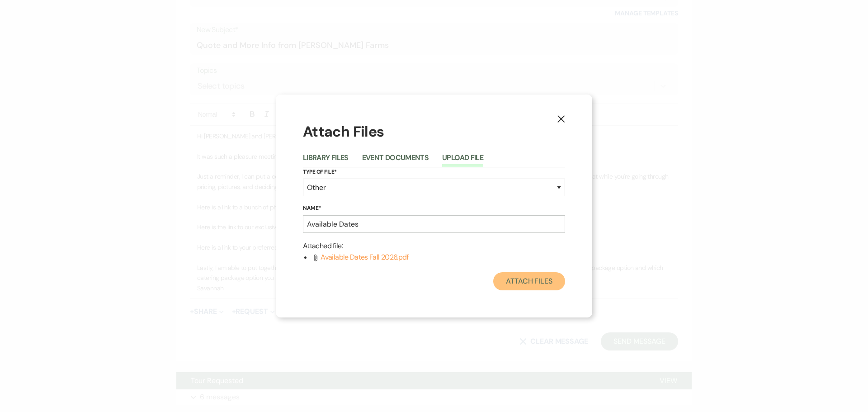
click at [539, 283] on button "Attach Files" at bounding box center [529, 281] width 72 height 18
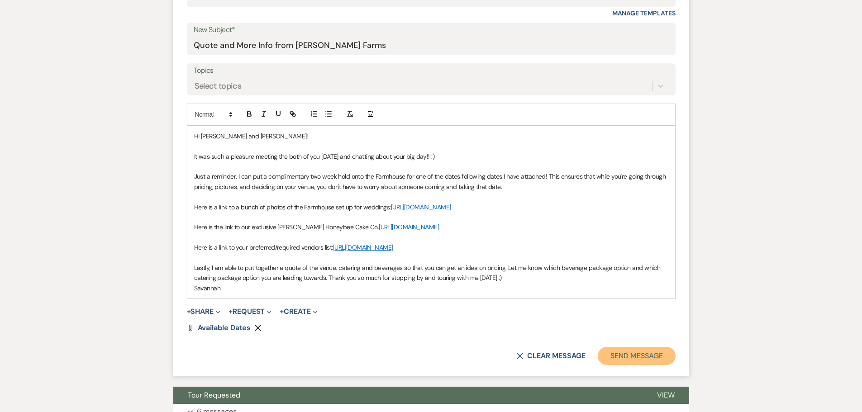
click at [635, 363] on button "Send Message" at bounding box center [635, 356] width 77 height 18
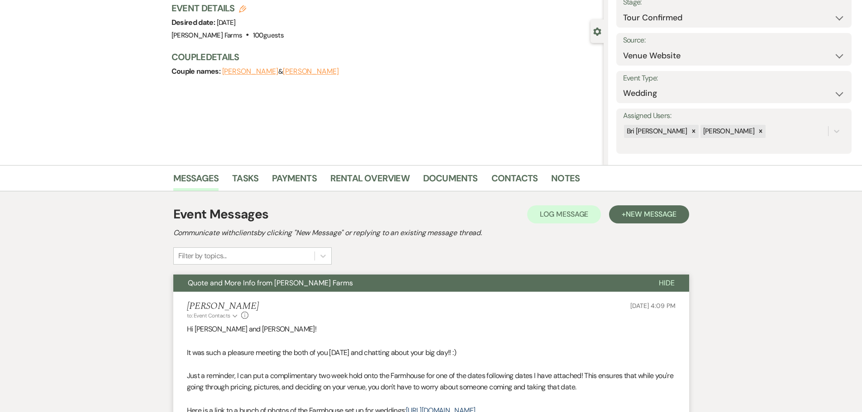
scroll to position [0, 0]
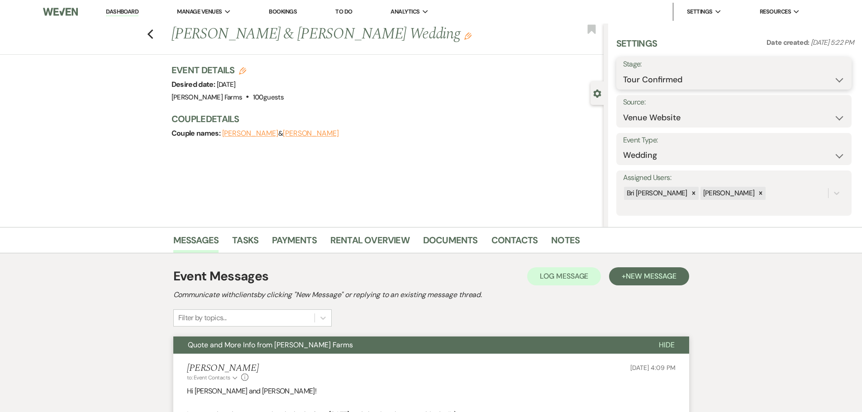
click at [725, 77] on select "Inquiry Follow Up Tour Requested Tour Confirmed Toured Proposal Sent Booked Lost" at bounding box center [734, 80] width 222 height 18
select select "5"
click at [623, 71] on select "Inquiry Follow Up Tour Requested Tour Confirmed Toured Proposal Sent Booked Lost" at bounding box center [734, 80] width 222 height 18
click at [810, 69] on button "Save" at bounding box center [825, 73] width 51 height 18
click at [153, 32] on use "button" at bounding box center [150, 34] width 6 height 10
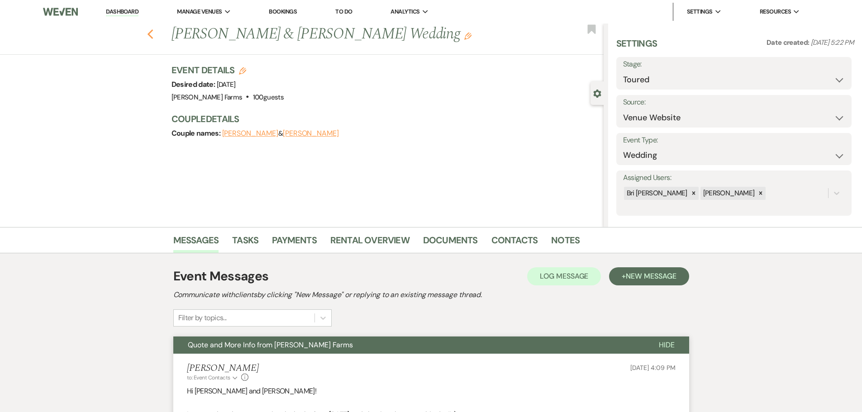
select select "4"
select select "5"
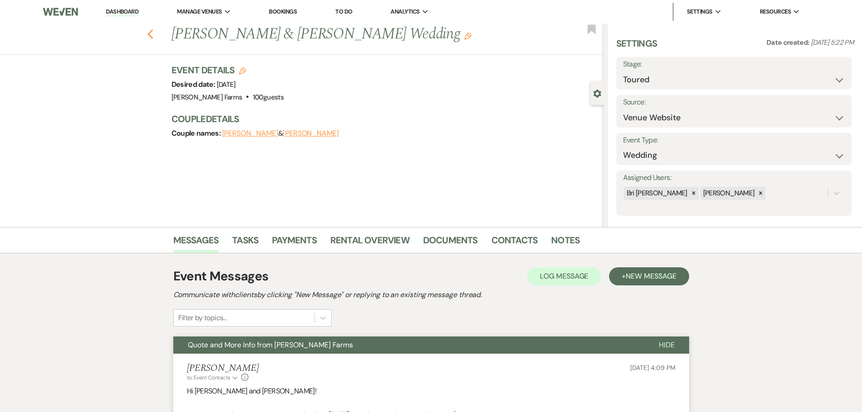
select select "4"
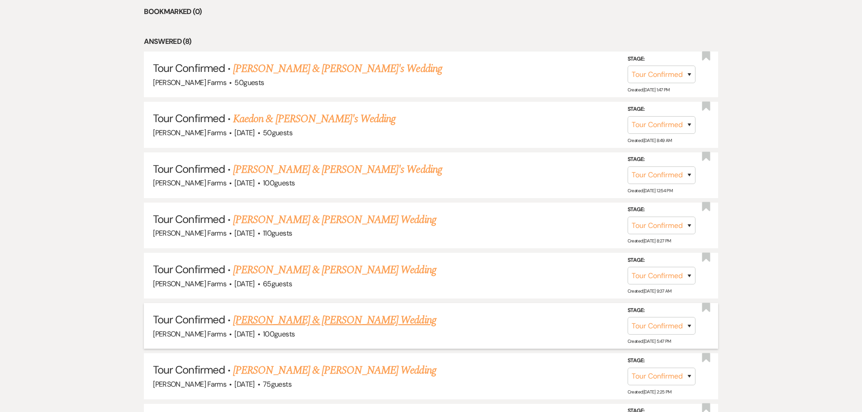
scroll to position [423, 0]
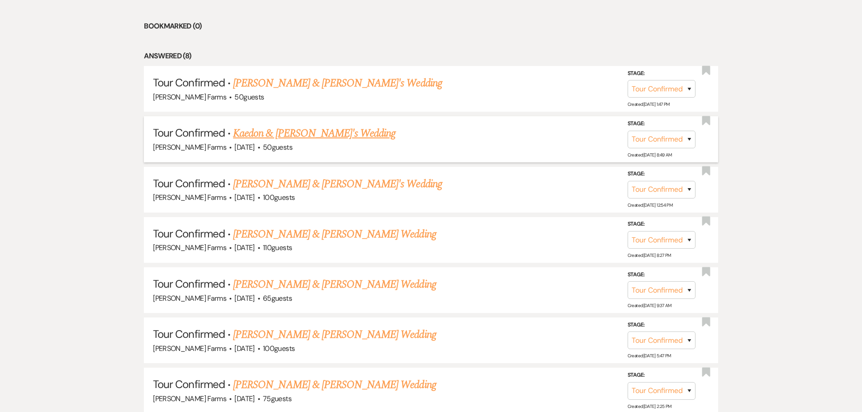
click at [317, 129] on link "Kaedon & Somer's Wedding" at bounding box center [314, 133] width 162 height 16
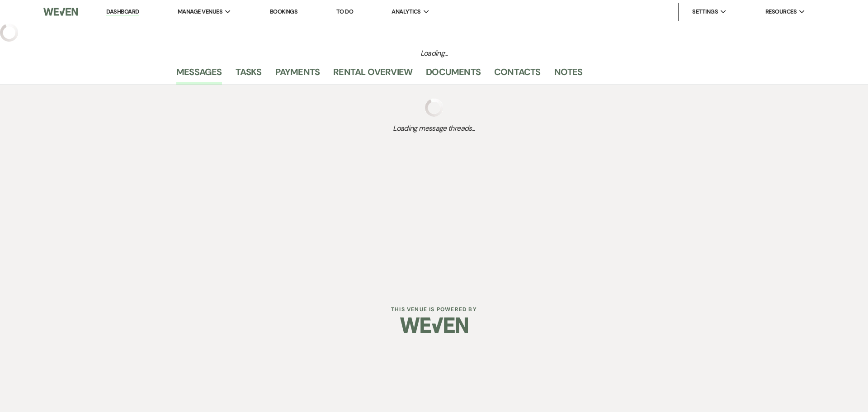
select select "4"
select select "5"
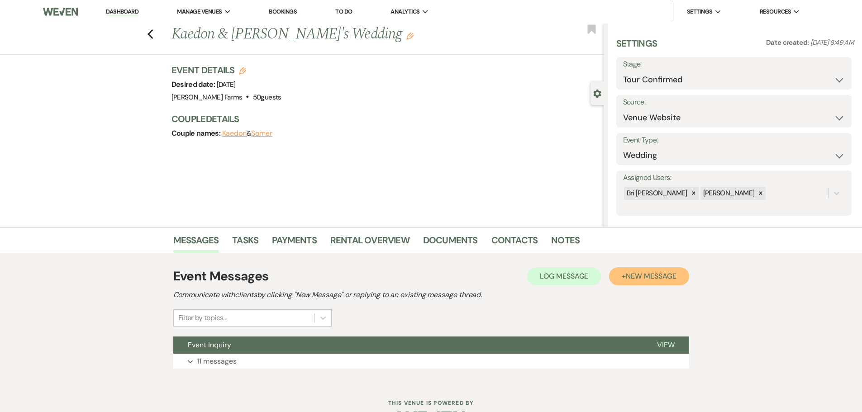
click at [630, 271] on button "+ New Message" at bounding box center [649, 276] width 80 height 18
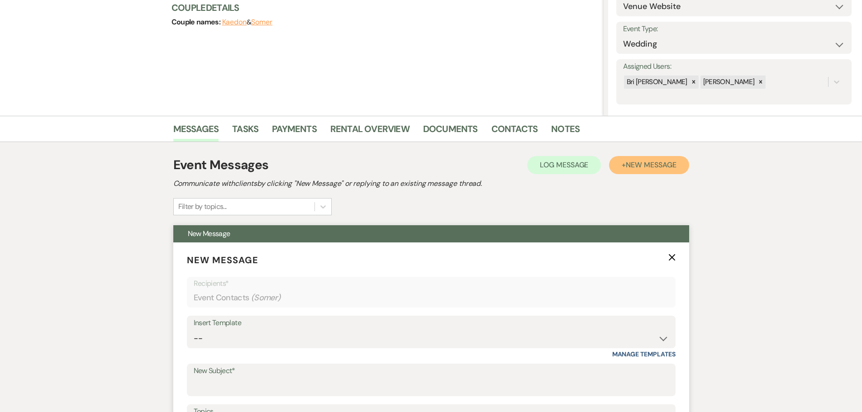
scroll to position [226, 0]
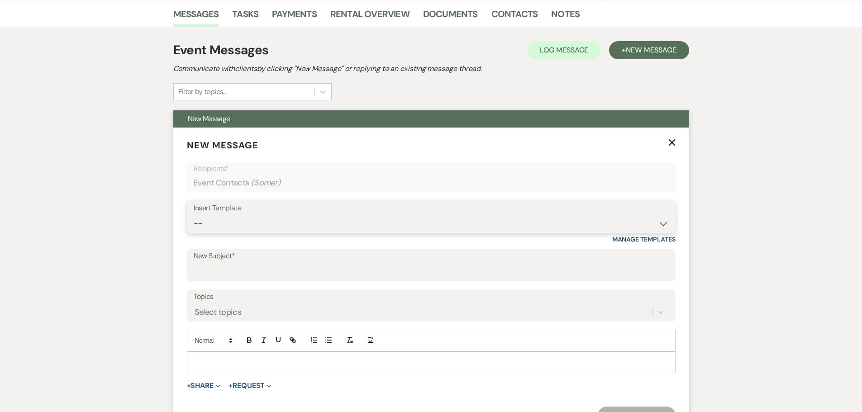
click at [276, 226] on select "-- Tour Request Response Follow Up Contract (Pre-Booked Leads) Weven Planning P…" at bounding box center [431, 224] width 475 height 18
select select "2251"
click at [194, 215] on select "-- Tour Request Response Follow Up Contract (Pre-Booked Leads) Weven Planning P…" at bounding box center [431, 224] width 475 height 18
type input "Quote and More Info from [PERSON_NAME] Farms"
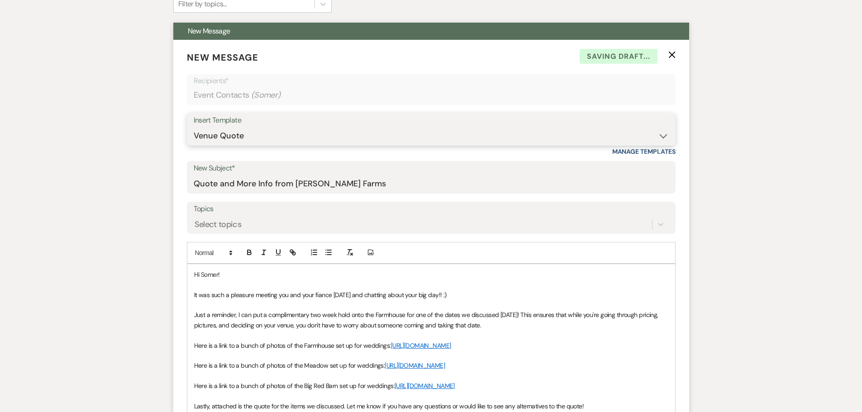
scroll to position [407, 0]
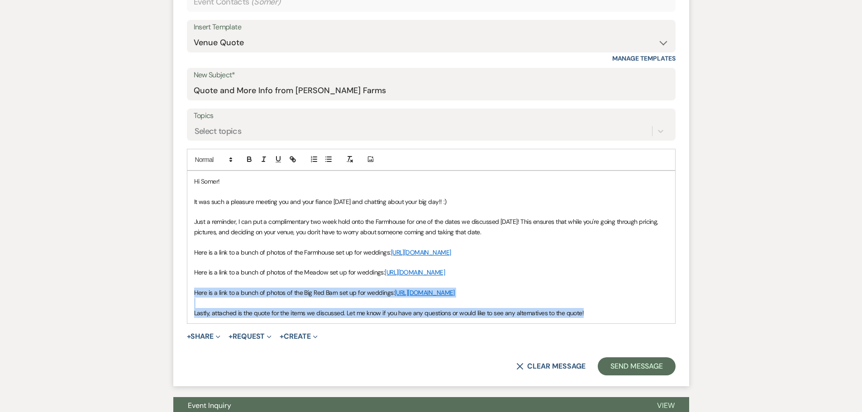
drag, startPoint x: 193, startPoint y: 311, endPoint x: 613, endPoint y: 343, distance: 421.4
click at [613, 323] on div "Hi Somer! It was such a pleasure meeting you and your fiance today and chatting…" at bounding box center [431, 247] width 488 height 152
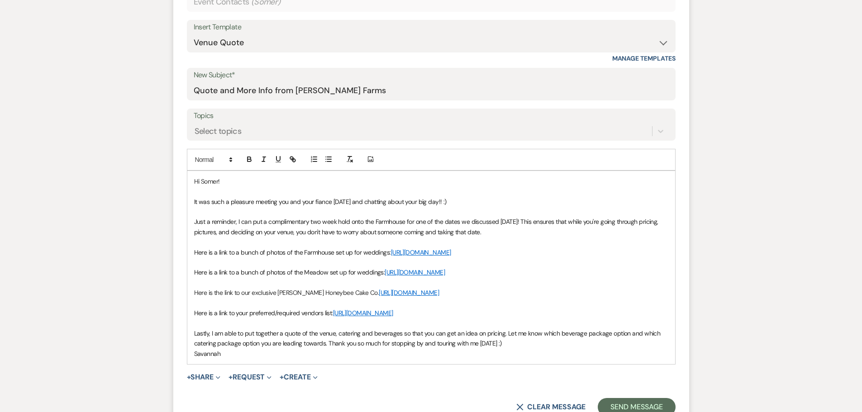
click at [408, 222] on span "Just a reminder, I can put a complimentary two week hold onto the Farmhouse for…" at bounding box center [427, 227] width 466 height 18
drag, startPoint x: 407, startPoint y: 222, endPoint x: 514, endPoint y: 225, distance: 107.7
click at [514, 225] on span "Just a reminder, I can put a complimentary two week hold onto the Farmhouse for…" at bounding box center [427, 227] width 466 height 18
drag, startPoint x: 302, startPoint y: 202, endPoint x: 331, endPoint y: 204, distance: 28.6
click at [331, 204] on span "It was such a pleasure meeting you and your fiance today and chatting about you…" at bounding box center [320, 202] width 252 height 8
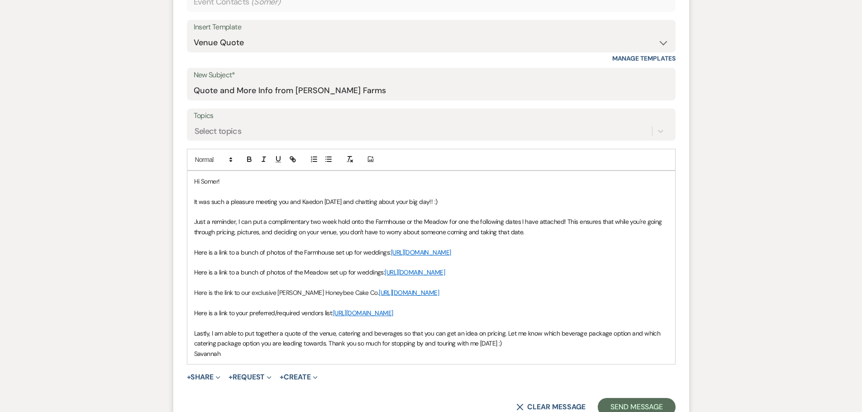
click at [474, 199] on p "It was such a pleasure meeting you and Kaedon today and chatting about your big…" at bounding box center [431, 202] width 474 height 10
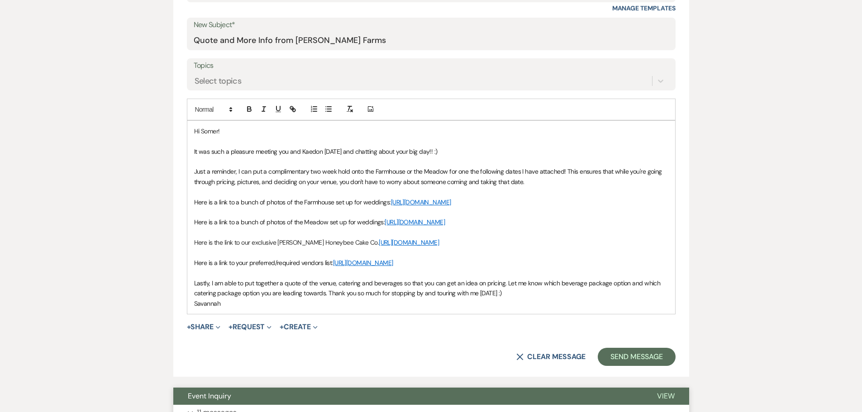
scroll to position [452, 0]
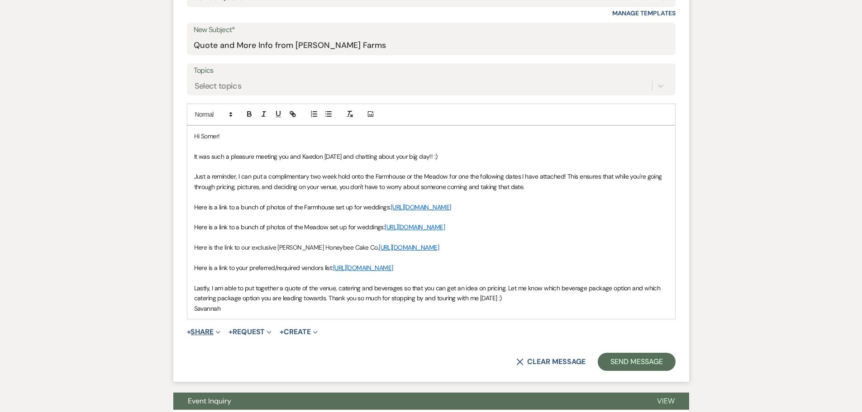
click at [219, 336] on span "Expand" at bounding box center [216, 331] width 7 height 9
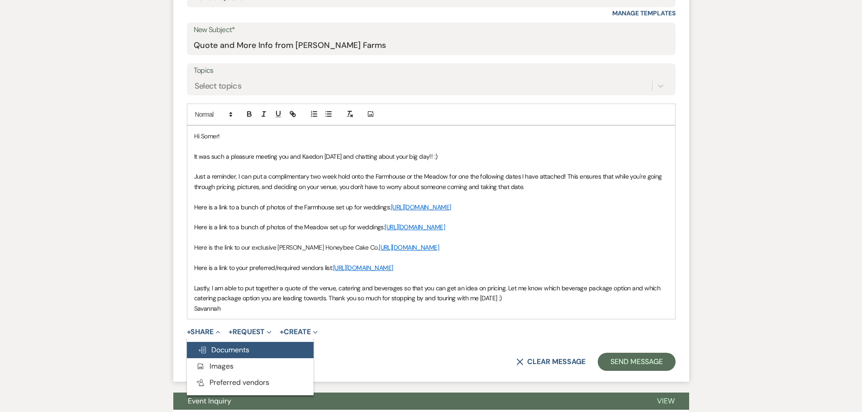
click at [223, 355] on span "Doc Upload Documents" at bounding box center [224, 349] width 52 height 9
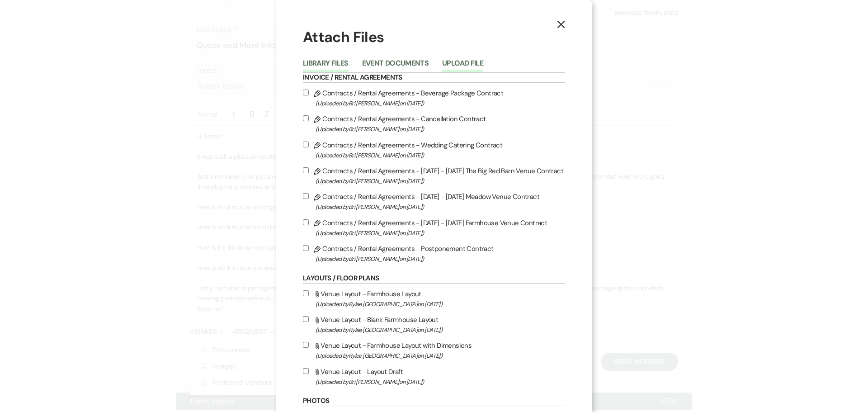
click at [456, 60] on button "Upload File" at bounding box center [462, 66] width 41 height 13
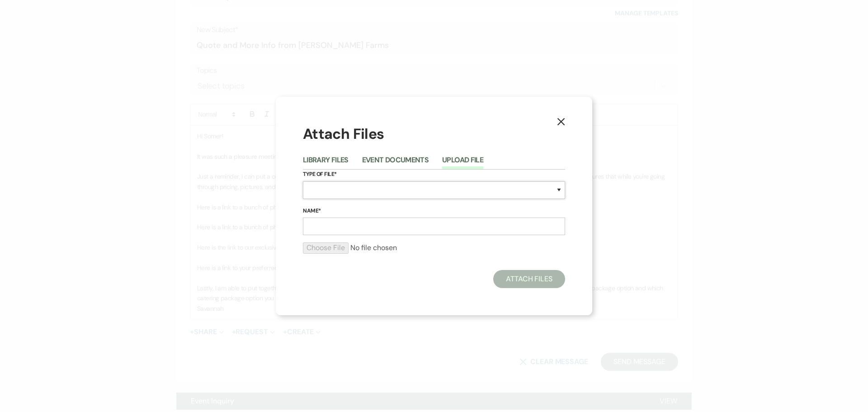
click at [409, 195] on select "Special Event Insurance Vendor Certificate of Insurance Contracts / Rental Agre…" at bounding box center [434, 190] width 262 height 18
select select "0"
click at [303, 181] on select "Special Event Insurance Vendor Certificate of Insurance Contracts / Rental Agre…" at bounding box center [434, 190] width 262 height 18
click at [394, 224] on input "Name*" at bounding box center [434, 227] width 262 height 18
type input "Available Dates"
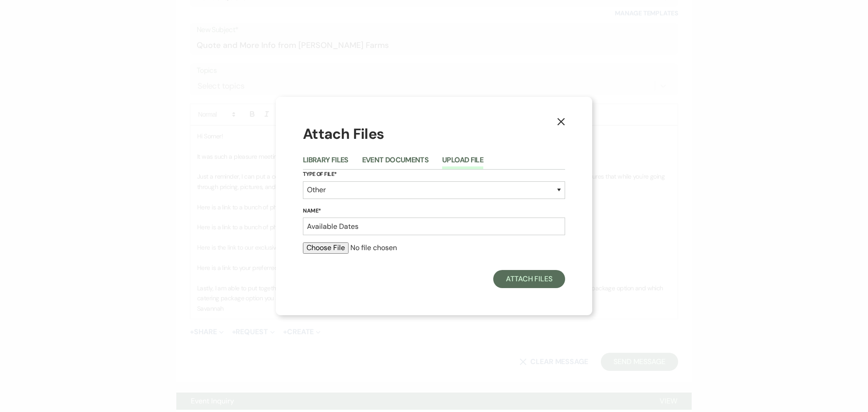
click at [320, 249] on input "file" at bounding box center [434, 247] width 262 height 11
type input "C:\fakepath\Available Dates Fall 2026 (1).pdf"
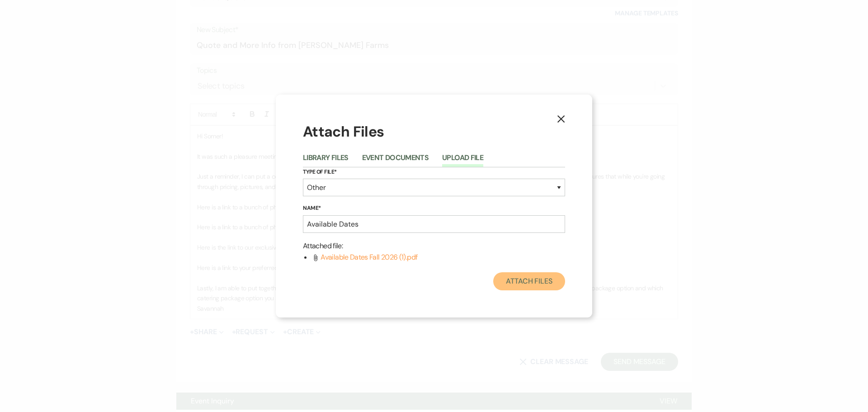
click at [534, 285] on button "Attach Files" at bounding box center [529, 281] width 72 height 18
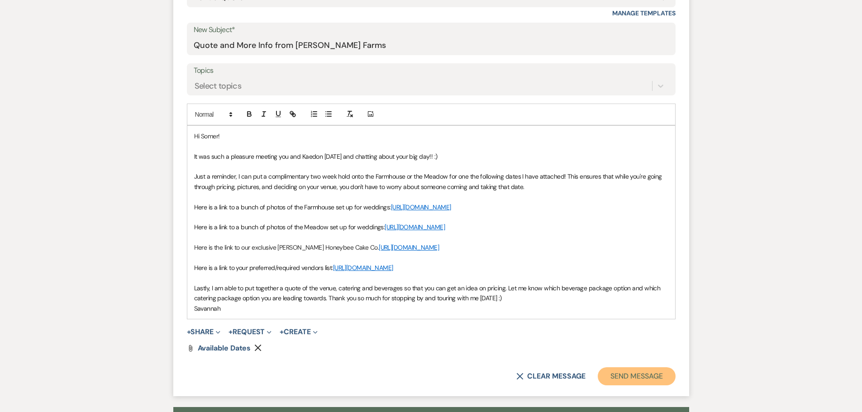
click at [644, 385] on button "Send Message" at bounding box center [635, 376] width 77 height 18
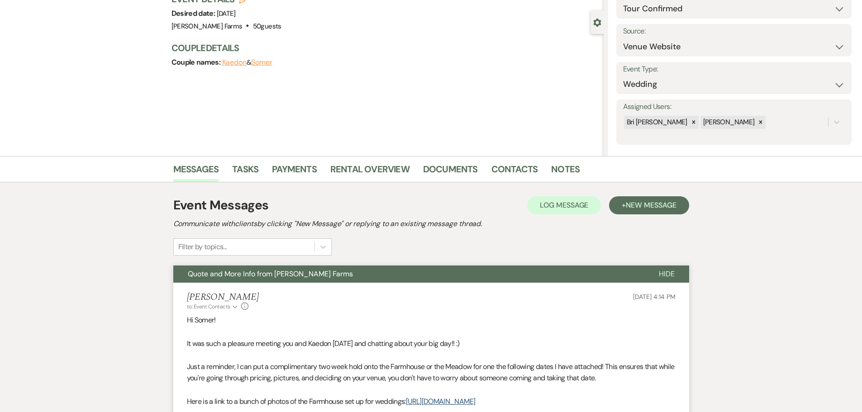
scroll to position [0, 0]
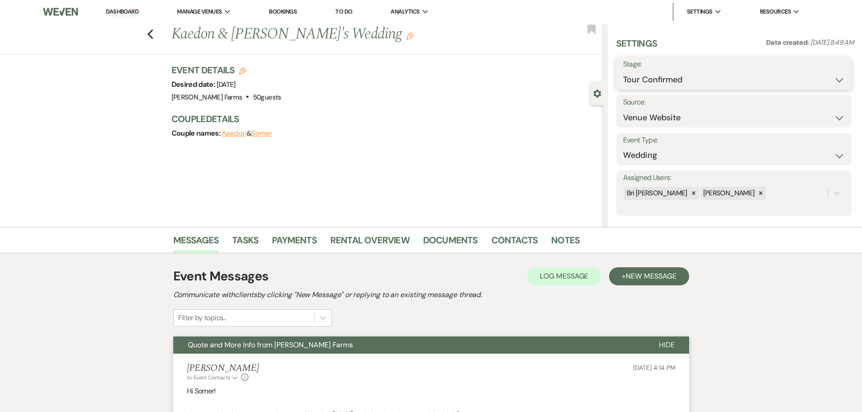
click at [719, 85] on select "Inquiry Follow Up Tour Requested Tour Confirmed Toured Proposal Sent Booked Lost" at bounding box center [734, 80] width 222 height 18
drag, startPoint x: 708, startPoint y: 79, endPoint x: 707, endPoint y: 86, distance: 7.3
click at [708, 79] on select "Inquiry Follow Up Tour Requested Tour Confirmed Toured Proposal Sent Booked Lost" at bounding box center [734, 80] width 222 height 18
select select "5"
click at [623, 71] on select "Inquiry Follow Up Tour Requested Tour Confirmed Toured Proposal Sent Booked Lost" at bounding box center [734, 80] width 222 height 18
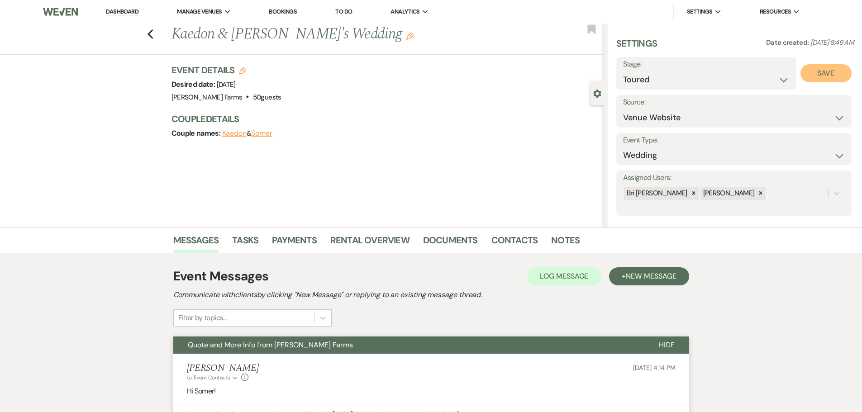
click at [811, 74] on button "Save" at bounding box center [825, 73] width 51 height 18
click at [153, 37] on use "button" at bounding box center [150, 34] width 6 height 10
select select "4"
select select "5"
select select "4"
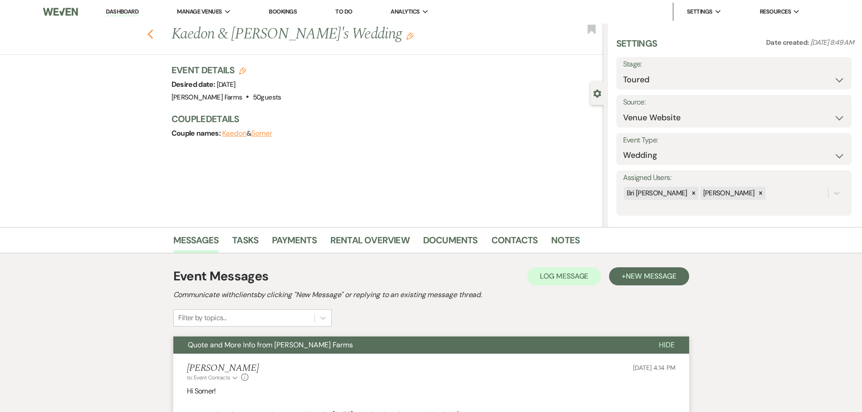
select select "4"
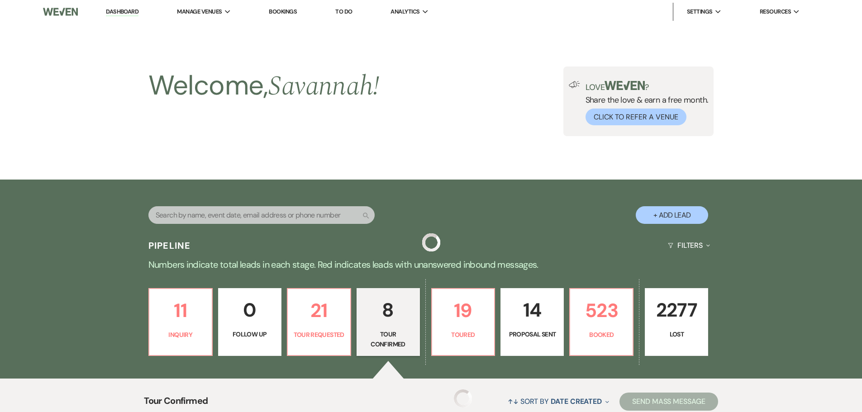
scroll to position [423, 0]
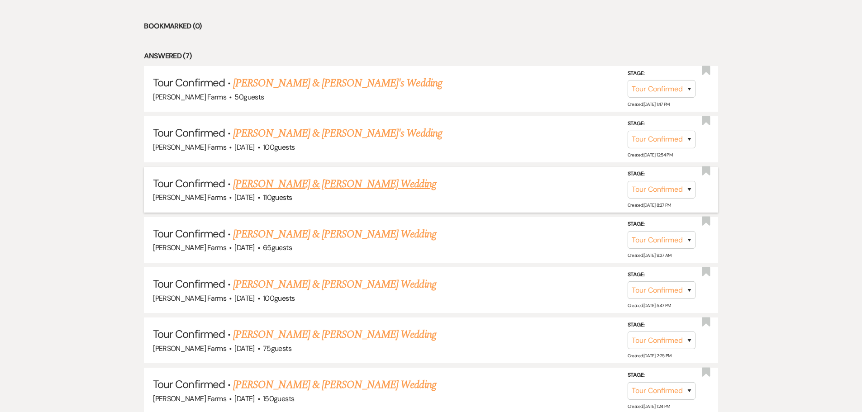
click at [325, 181] on link "Arly Melendrez & Dominic Weyker's Wedding" at bounding box center [334, 184] width 203 height 16
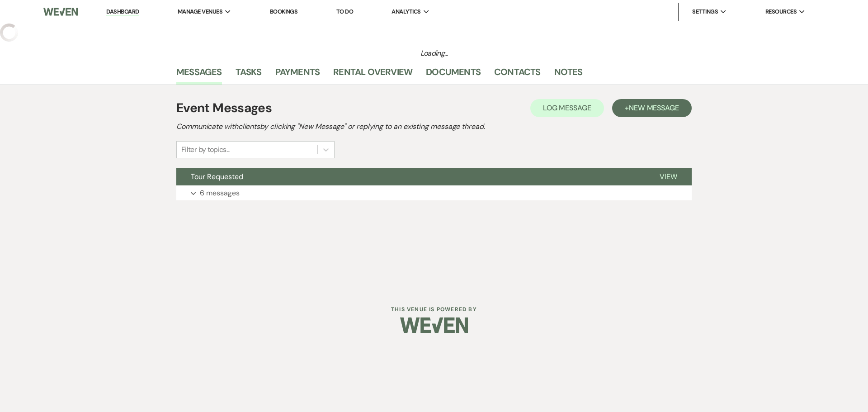
select select "4"
select select "5"
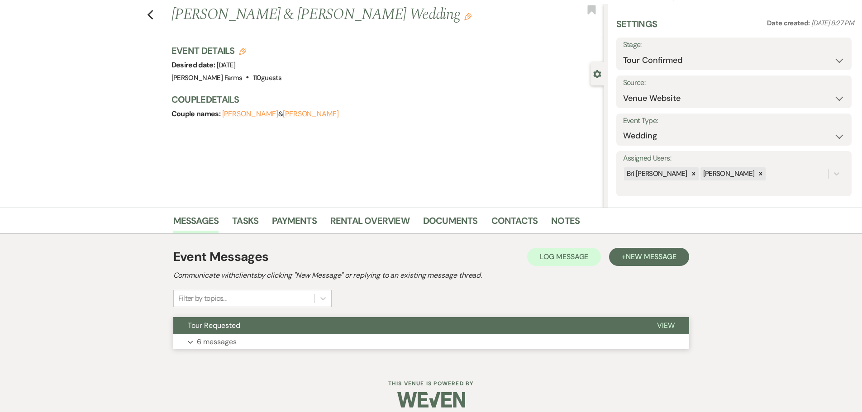
scroll to position [28, 0]
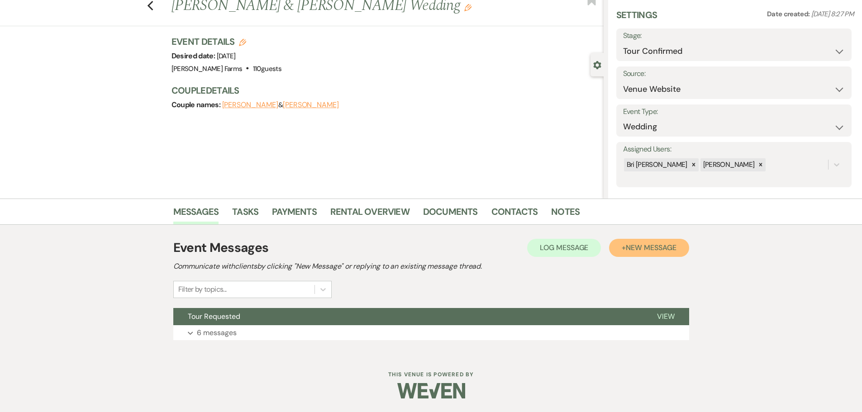
click at [670, 247] on span "New Message" at bounding box center [650, 247] width 50 height 9
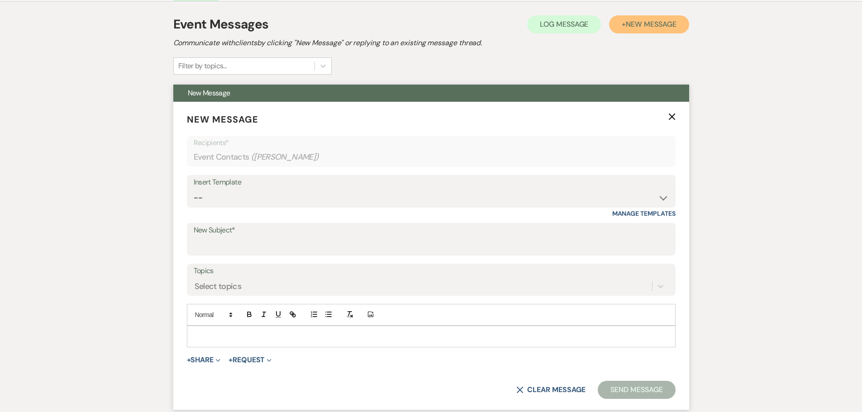
scroll to position [255, 0]
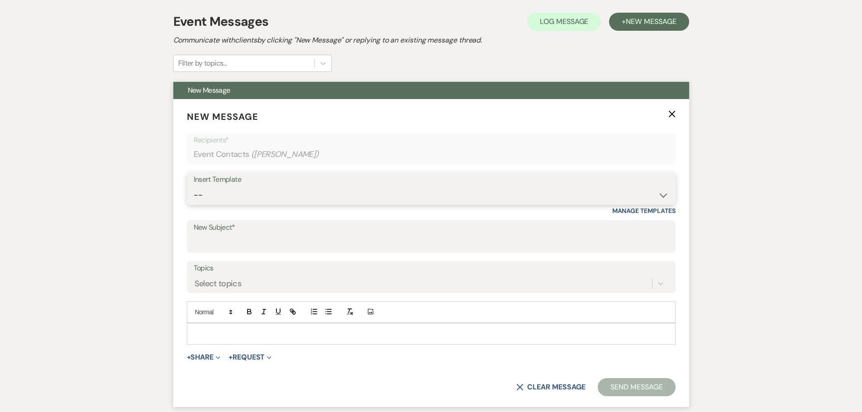
click at [319, 197] on select "-- Tour Request Response Follow Up Contract (Pre-Booked Leads) Weven Planning P…" at bounding box center [431, 195] width 475 height 18
select select "2251"
click at [194, 186] on select "-- Tour Request Response Follow Up Contract (Pre-Booked Leads) Weven Planning P…" at bounding box center [431, 195] width 475 height 18
type input "Quote and More Info from [PERSON_NAME] Farms"
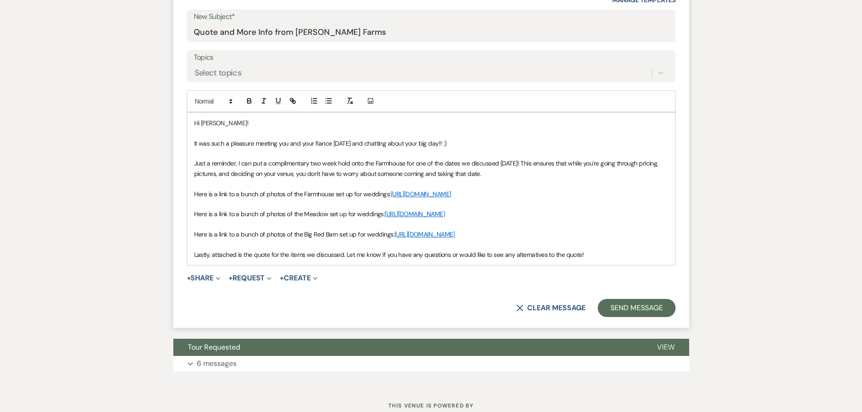
scroll to position [481, 0]
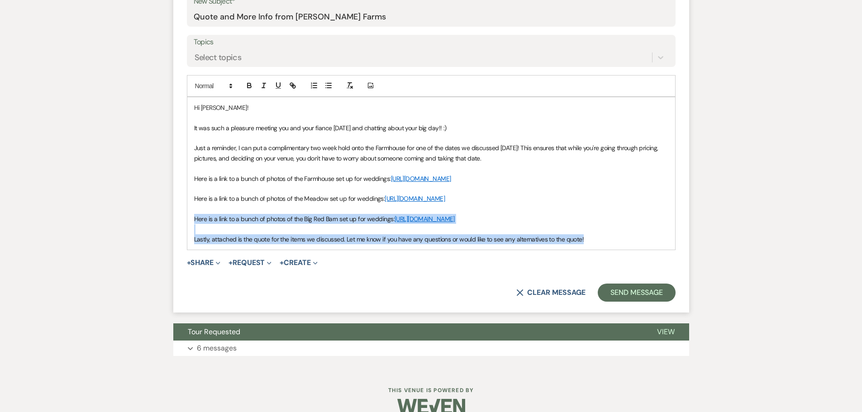
drag, startPoint x: 193, startPoint y: 239, endPoint x: 665, endPoint y: 275, distance: 473.6
click at [665, 250] on div "Hi Dominic! It was such a pleasure meeting you and your fiance today and chatti…" at bounding box center [431, 173] width 488 height 152
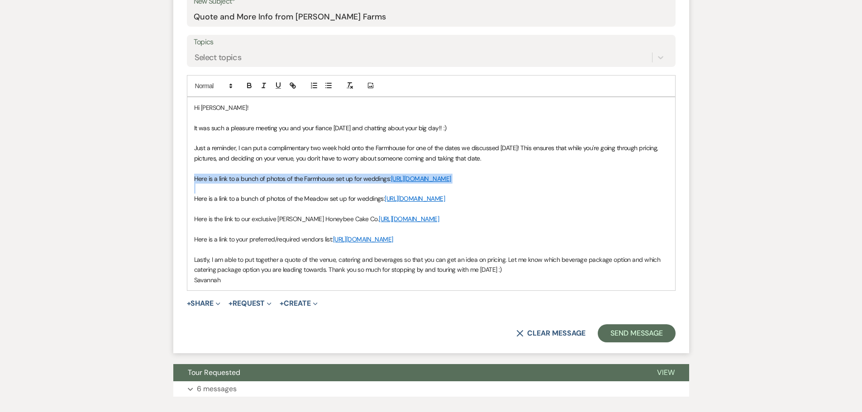
drag, startPoint x: 193, startPoint y: 179, endPoint x: 365, endPoint y: 194, distance: 172.5
click at [365, 194] on div "Hi Dominic! It was such a pleasure meeting you and your fiance today and chatti…" at bounding box center [431, 193] width 488 height 193
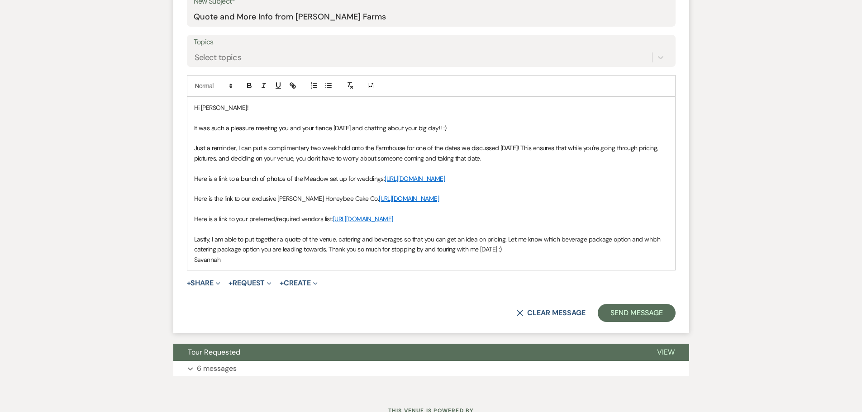
click at [404, 148] on span "Just a reminder, I can put a complimentary two week hold onto the Farmhouse for…" at bounding box center [427, 153] width 466 height 18
drag, startPoint x: 437, startPoint y: 148, endPoint x: 507, endPoint y: 147, distance: 70.1
click at [507, 147] on span "Just a reminder, I can put a complimentary two week hold onto the Meadow for on…" at bounding box center [423, 153] width 459 height 18
click at [512, 204] on p "Here is the link to our exclusive Baker Honeybee Cake Co. https://honeybeecakec…" at bounding box center [431, 199] width 474 height 10
click at [520, 147] on span "Just a reminder, I can put a complimentary two week hold onto the Meadow for on…" at bounding box center [429, 153] width 471 height 18
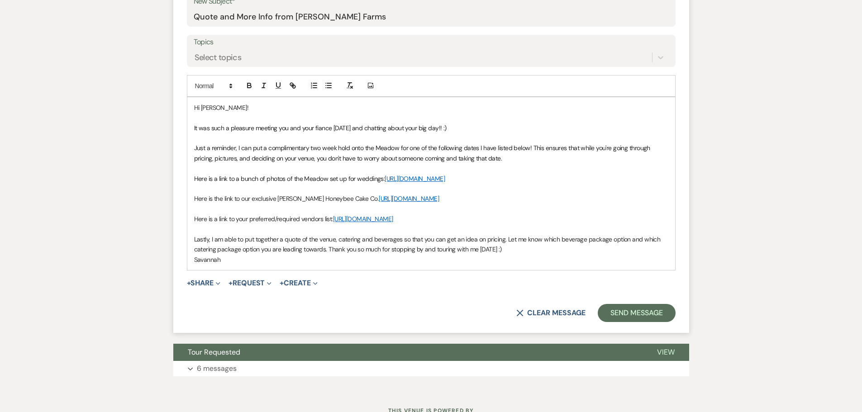
click at [530, 167] on p at bounding box center [431, 168] width 474 height 10
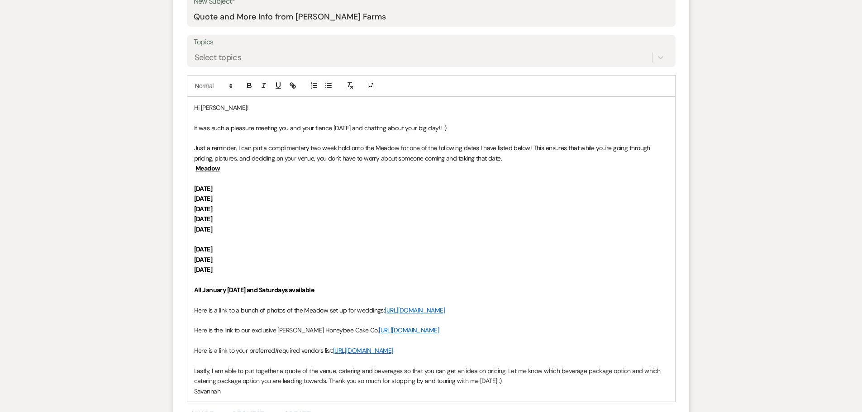
click at [379, 271] on p "Friday December 18th, 2026" at bounding box center [431, 270] width 474 height 10
drag, startPoint x: 300, startPoint y: 127, endPoint x: 329, endPoint y: 128, distance: 29.0
click at [329, 128] on span "It was such a pleasure meeting you and your fiance today and chatting about you…" at bounding box center [320, 128] width 252 height 8
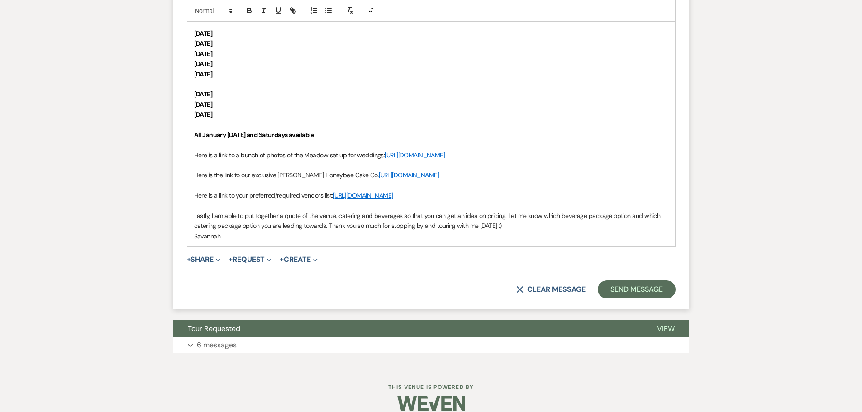
scroll to position [658, 0]
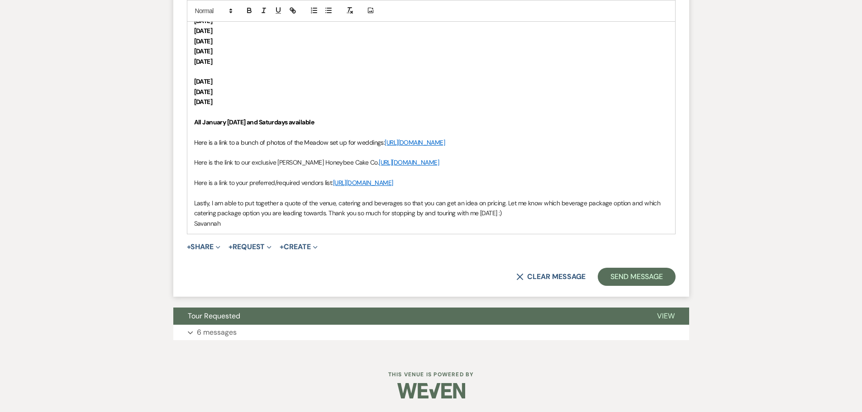
click at [567, 216] on p "Lastly, I am able to put together a quote of the venue, catering and beverages …" at bounding box center [431, 208] width 474 height 20
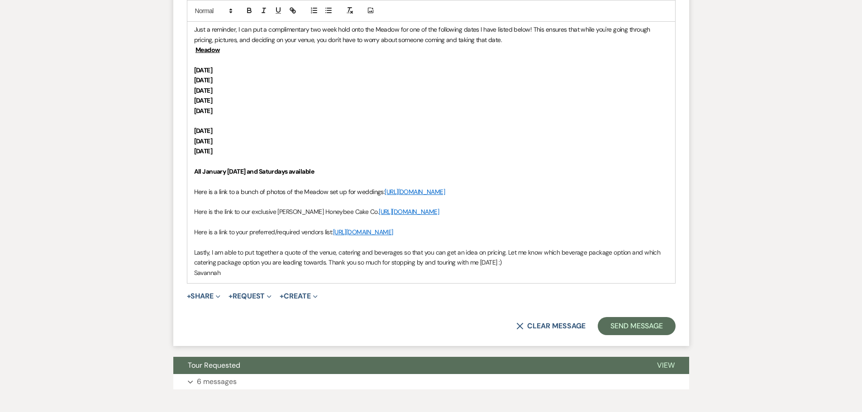
scroll to position [613, 0]
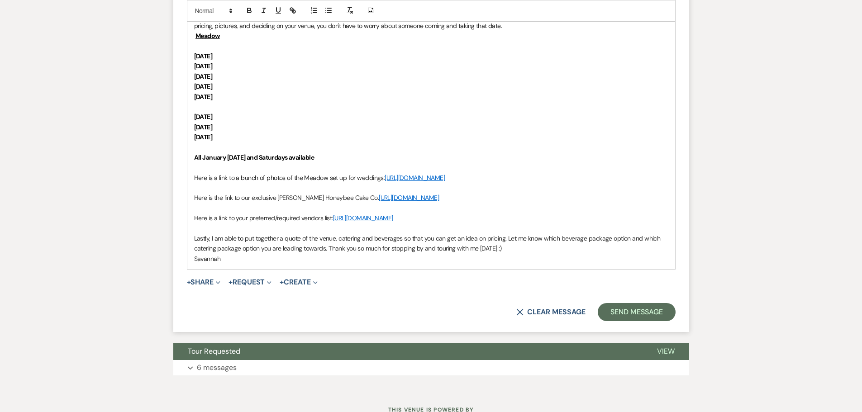
click at [189, 86] on div "Hi Dominic! It was such a pleasure meeting you and Arly today and chatting abou…" at bounding box center [431, 117] width 488 height 304
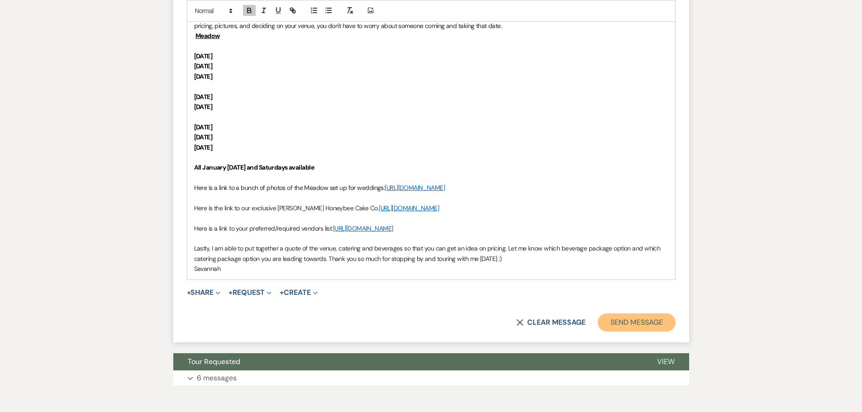
click at [639, 332] on button "Send Message" at bounding box center [635, 322] width 77 height 18
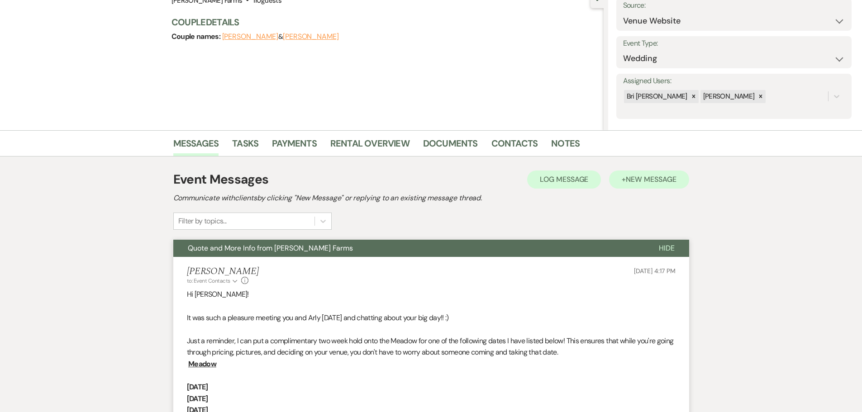
scroll to position [96, 0]
drag, startPoint x: 731, startPoint y: 13, endPoint x: 731, endPoint y: 20, distance: 7.2
click at [731, 13] on select "Weven Venue Website Instagram Facebook Pinterest Google The Knot Wedding Wire H…" at bounding box center [734, 22] width 222 height 18
click at [571, 47] on div "Event Details Edit Desired date: Saturday, January 23rd, 2027 Venue: Schnepf Fa…" at bounding box center [387, 9] width 432 height 85
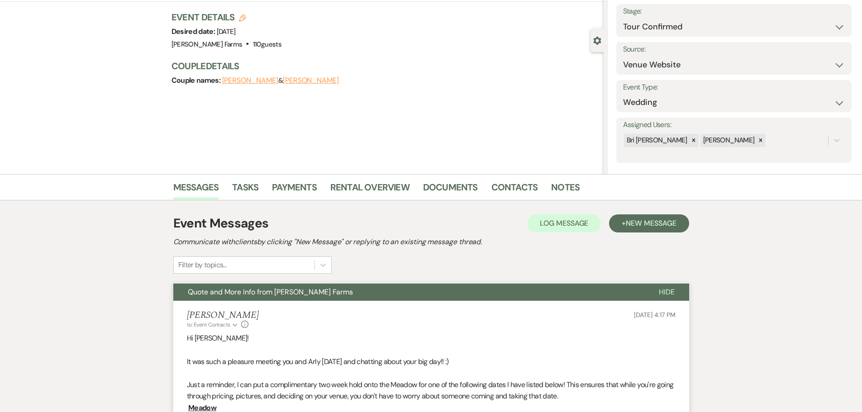
scroll to position [0, 0]
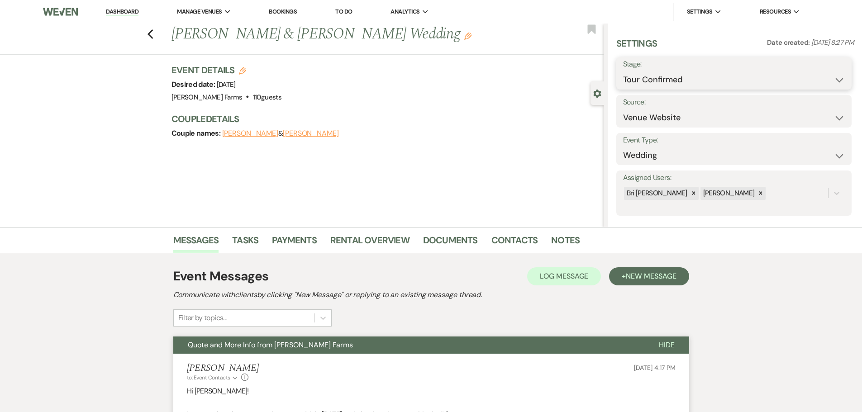
click at [711, 78] on select "Inquiry Follow Up Tour Requested Tour Confirmed Toured Proposal Sent Booked Lost" at bounding box center [734, 80] width 222 height 18
click at [623, 71] on select "Inquiry Follow Up Tour Requested Tour Confirmed Toured Proposal Sent Booked Lost" at bounding box center [734, 80] width 222 height 18
drag, startPoint x: 679, startPoint y: 76, endPoint x: 681, endPoint y: 84, distance: 8.3
click at [679, 76] on select "Inquiry Follow Up Tour Requested Tour Confirmed Toured Proposal Sent Booked Lost" at bounding box center [706, 80] width 166 height 18
select select "5"
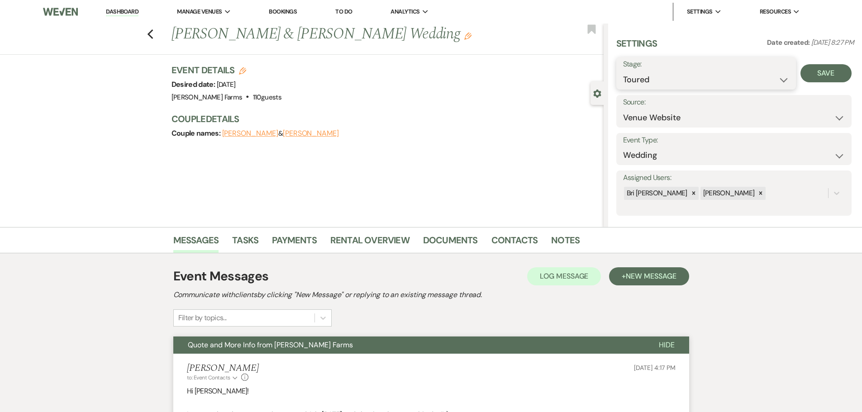
click at [623, 71] on select "Inquiry Follow Up Tour Requested Tour Confirmed Toured Proposal Sent Booked Lost" at bounding box center [706, 80] width 166 height 18
click at [810, 78] on button "Save" at bounding box center [825, 73] width 51 height 18
click at [157, 36] on div "Previous Arly Melendrez & Dominic Weyker's Wedding Edit Bookmark" at bounding box center [299, 39] width 608 height 31
click at [153, 38] on use "button" at bounding box center [150, 34] width 6 height 10
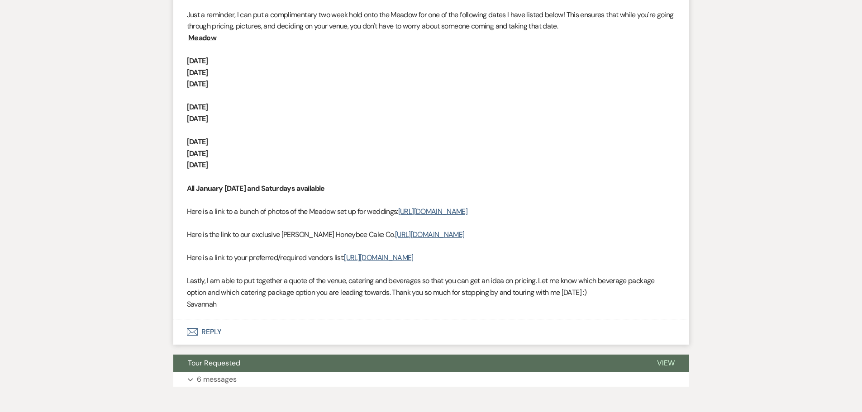
select select "4"
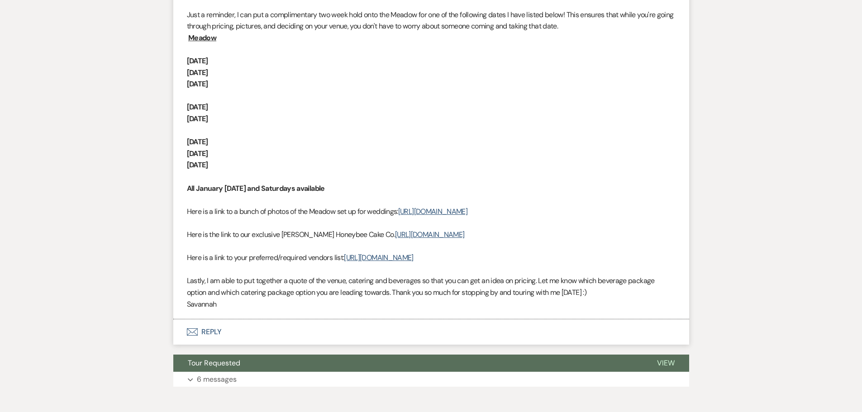
select select "4"
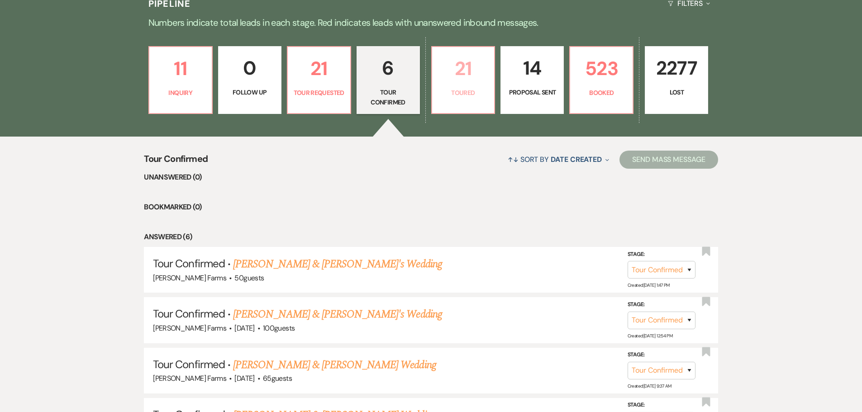
click at [464, 96] on p "Toured" at bounding box center [463, 93] width 52 height 10
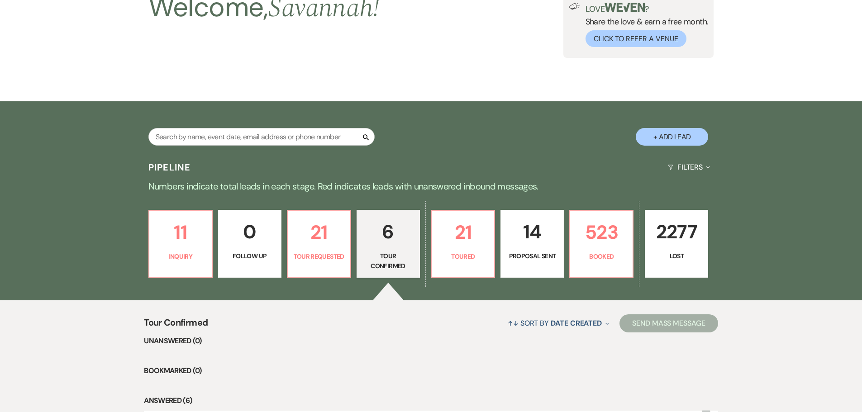
select select "5"
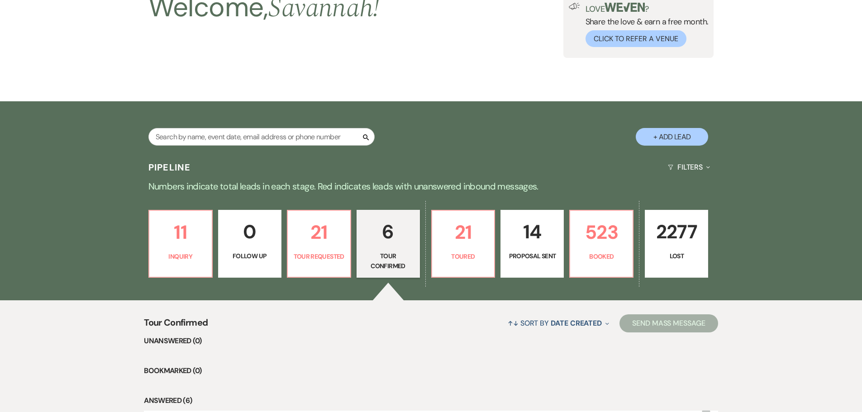
select select "5"
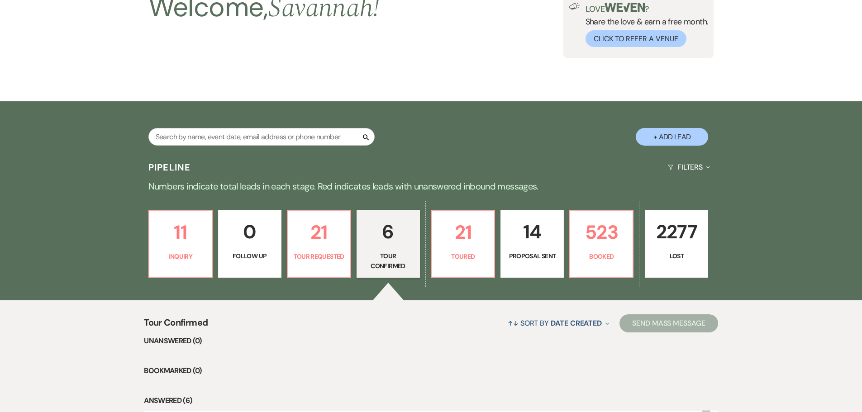
select select "5"
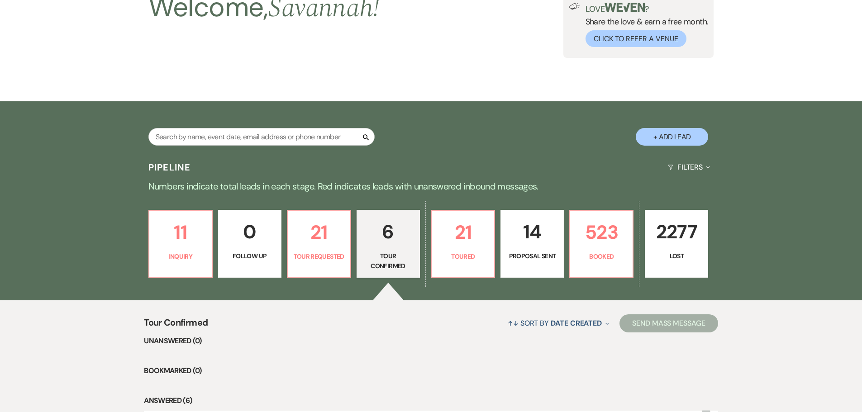
select select "5"
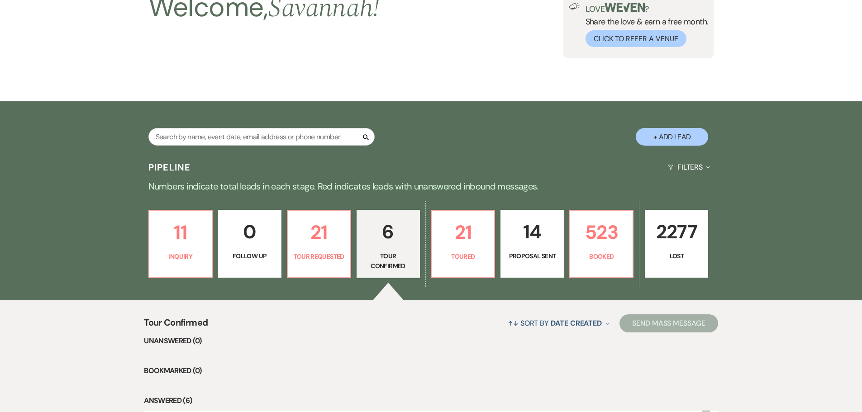
select select "5"
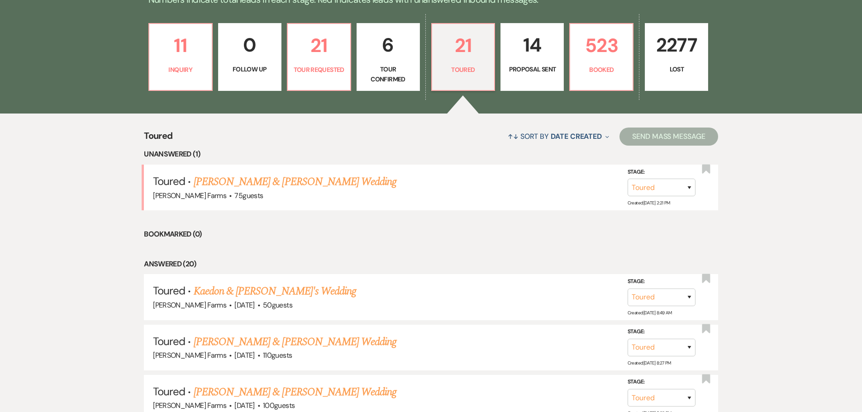
scroll to position [242, 0]
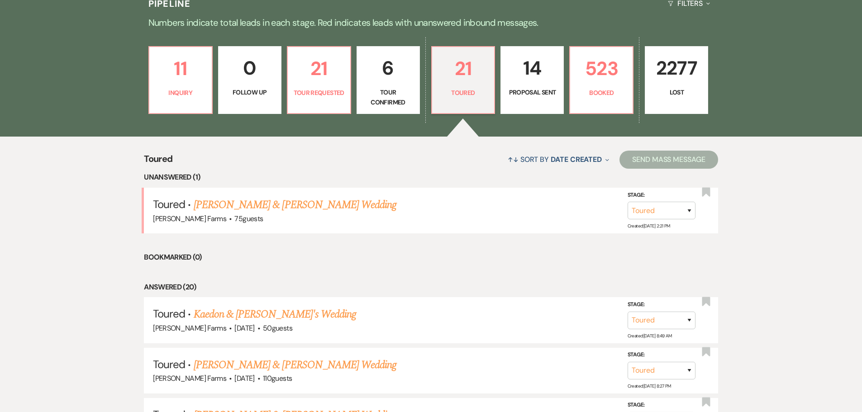
click at [535, 79] on p "14" at bounding box center [532, 68] width 52 height 30
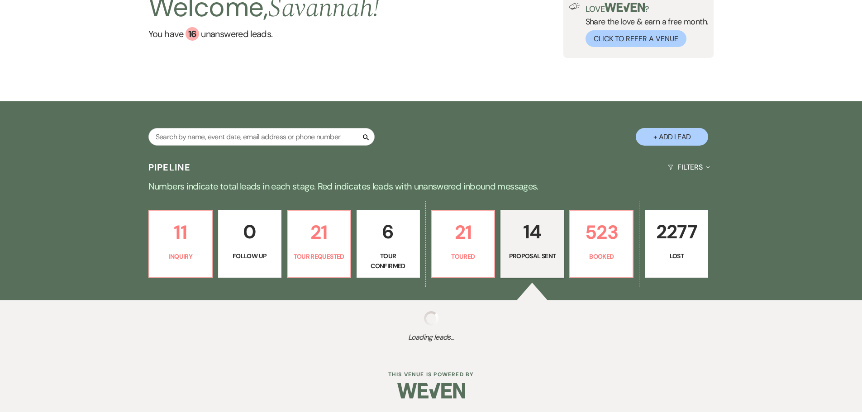
select select "6"
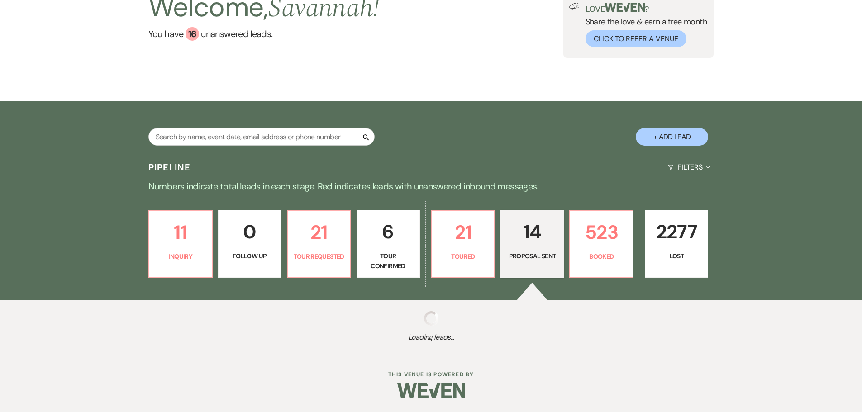
select select "6"
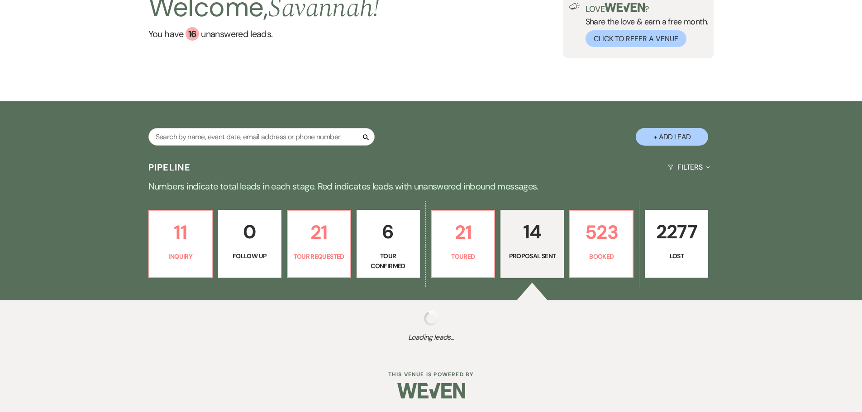
select select "6"
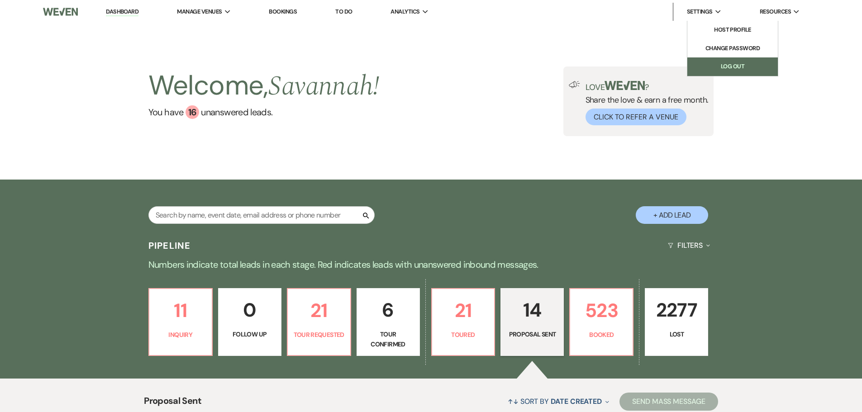
click at [734, 63] on link "Log Out" at bounding box center [732, 66] width 90 height 18
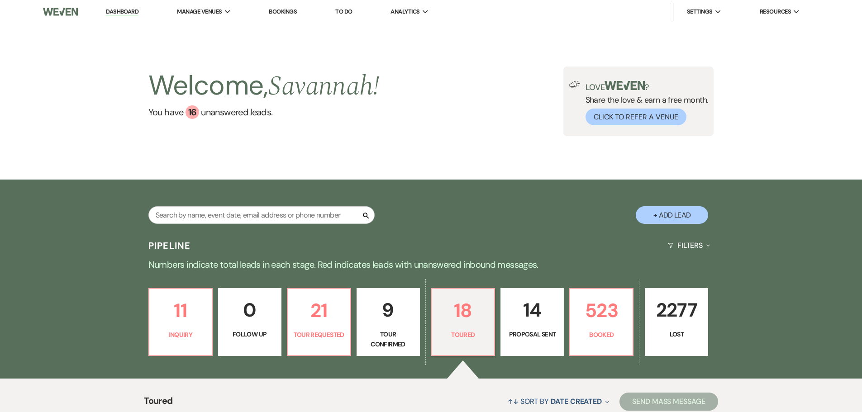
select select "5"
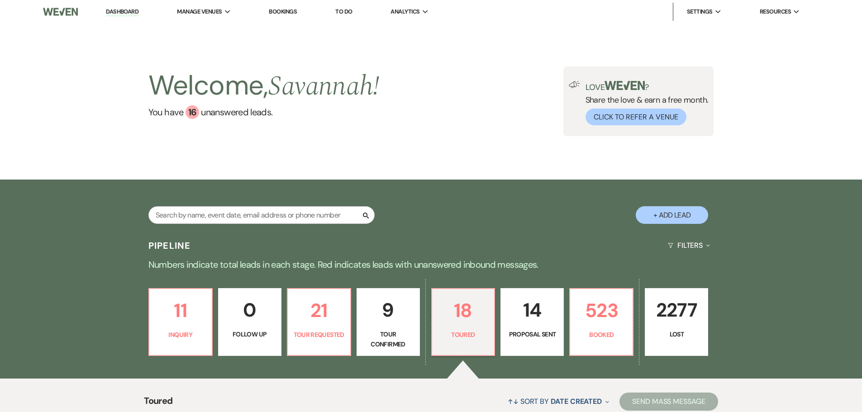
select select "5"
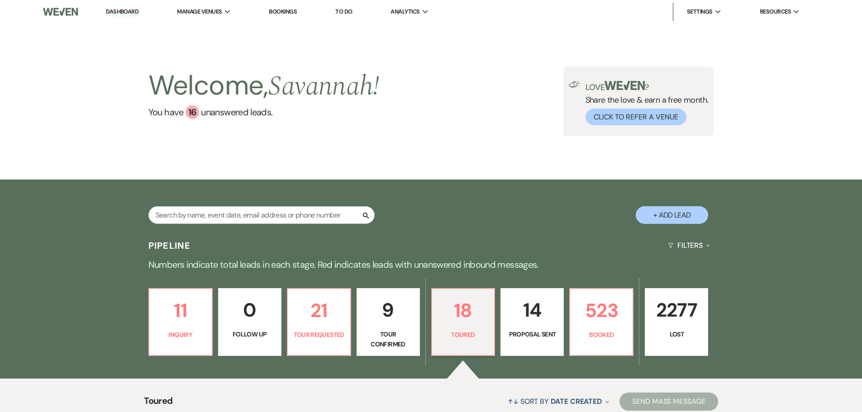
select select "5"
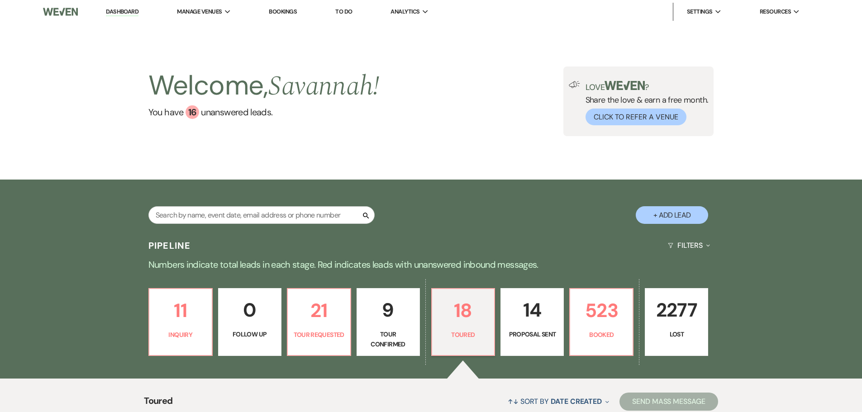
select select "5"
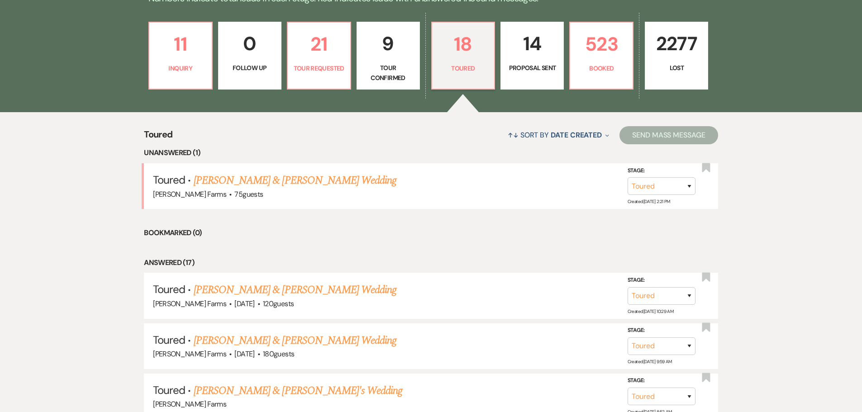
scroll to position [271, 0]
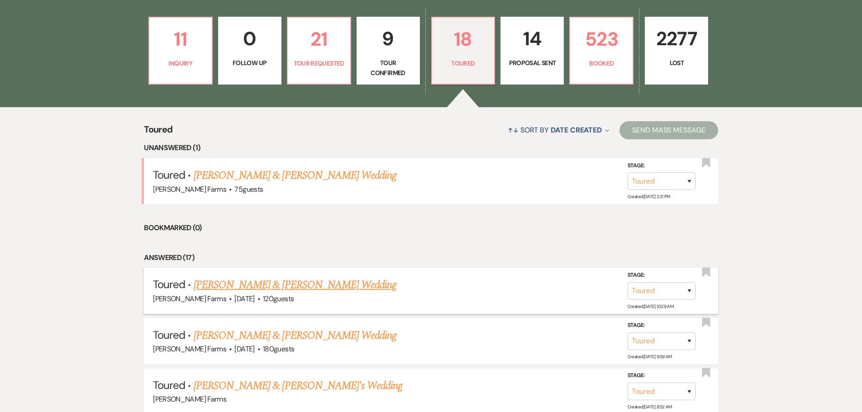
click at [304, 282] on link "[PERSON_NAME] & [PERSON_NAME] Wedding" at bounding box center [295, 285] width 203 height 16
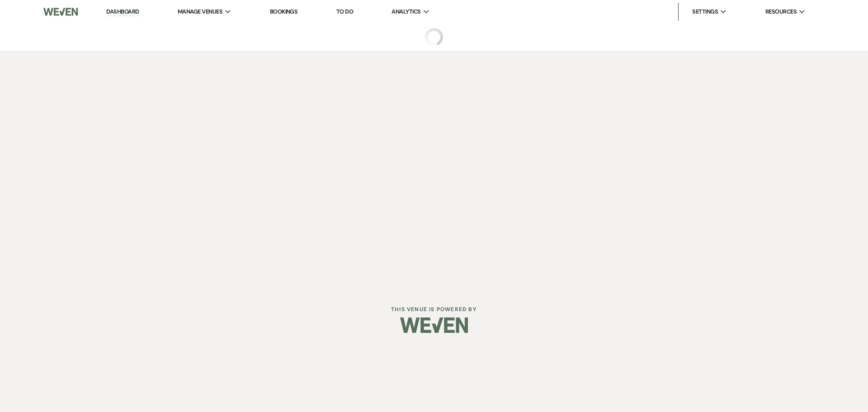
select select "5"
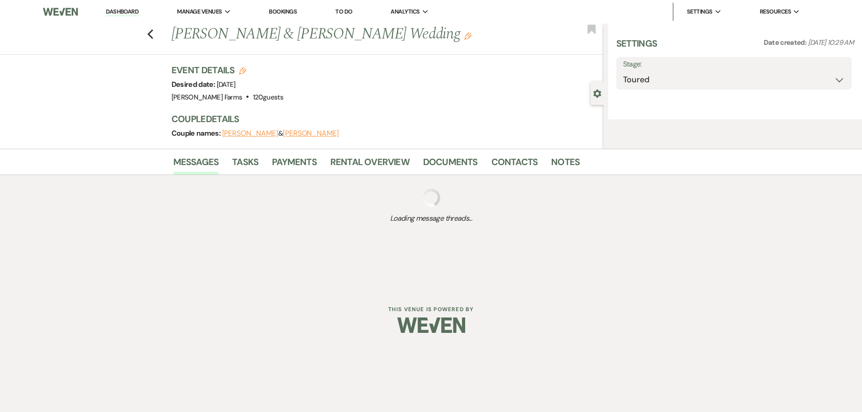
select select "5"
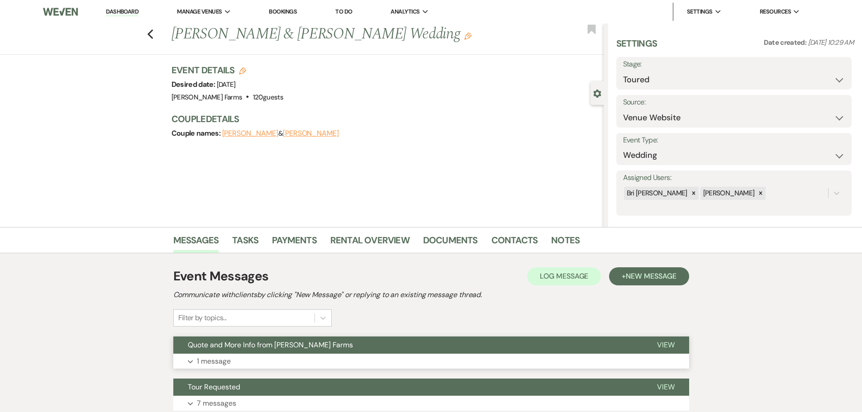
click at [357, 352] on button "Quote and More Info from [PERSON_NAME] Farms" at bounding box center [407, 344] width 469 height 17
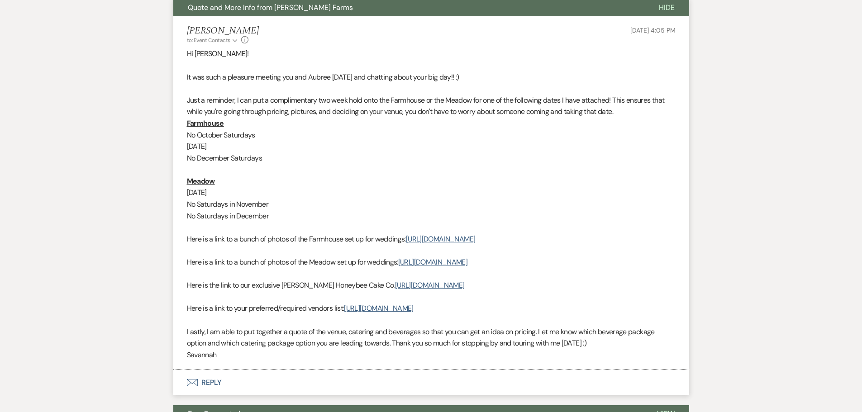
scroll to position [407, 0]
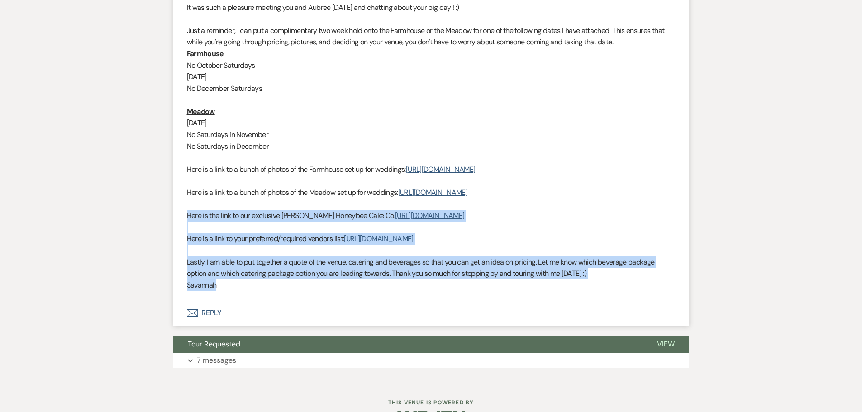
drag, startPoint x: 186, startPoint y: 238, endPoint x: 328, endPoint y: 322, distance: 164.8
click at [328, 301] on li "[PERSON_NAME] to: Event Contacts Expand Info [DATE] 4:05 PM Hi [PERSON_NAME]! I…" at bounding box center [431, 124] width 516 height 354
copy div "Here is the link to our exclusive [PERSON_NAME] Honeybee Cake Co. [URL][DOMAIN_…"
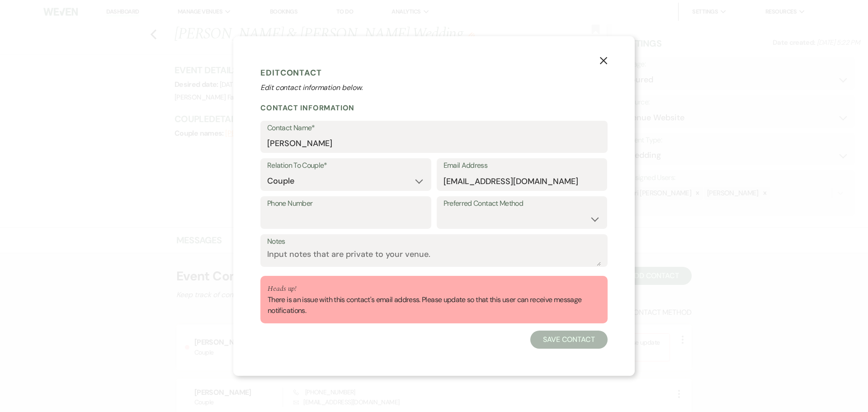
select select "1"
click at [455, 180] on input "divks.sydney21@gmail.com" at bounding box center [522, 181] width 157 height 18
type input "dirks.sydney21@gmail.com"
click at [580, 346] on button "Save Contact" at bounding box center [568, 340] width 77 height 18
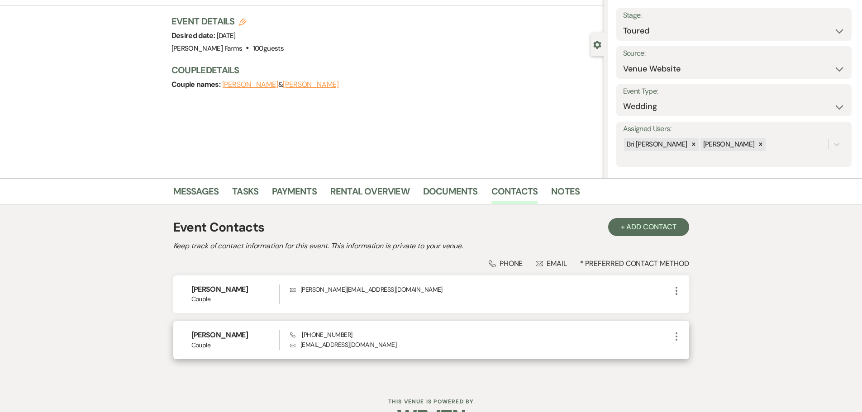
scroll to position [76, 0]
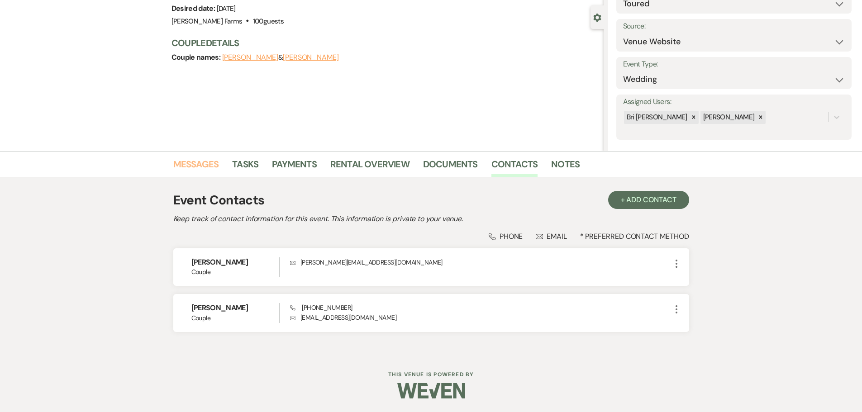
drag, startPoint x: 208, startPoint y: 166, endPoint x: 222, endPoint y: 170, distance: 14.9
click at [208, 166] on link "Messages" at bounding box center [196, 167] width 46 height 20
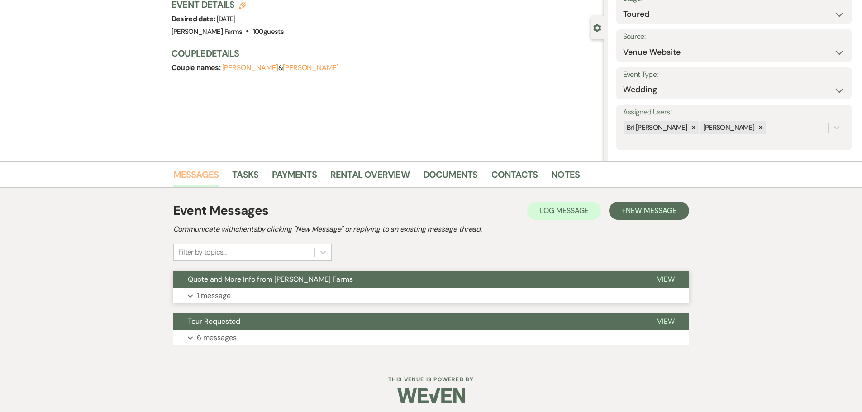
scroll to position [71, 0]
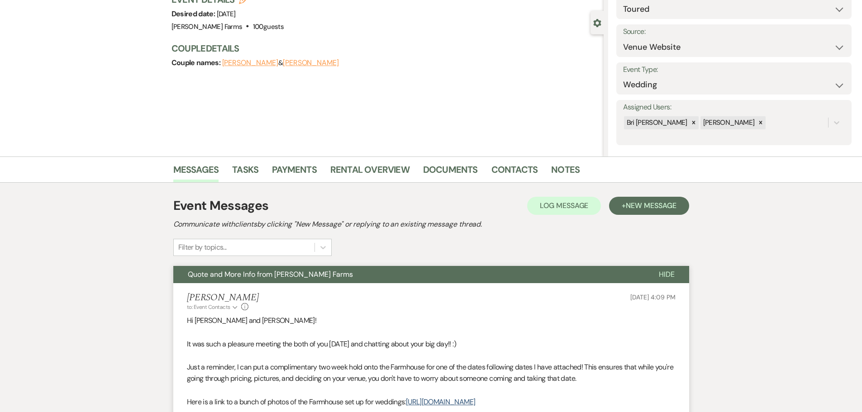
click at [439, 270] on button "Quote and More Info from [PERSON_NAME] Farms" at bounding box center [408, 274] width 471 height 17
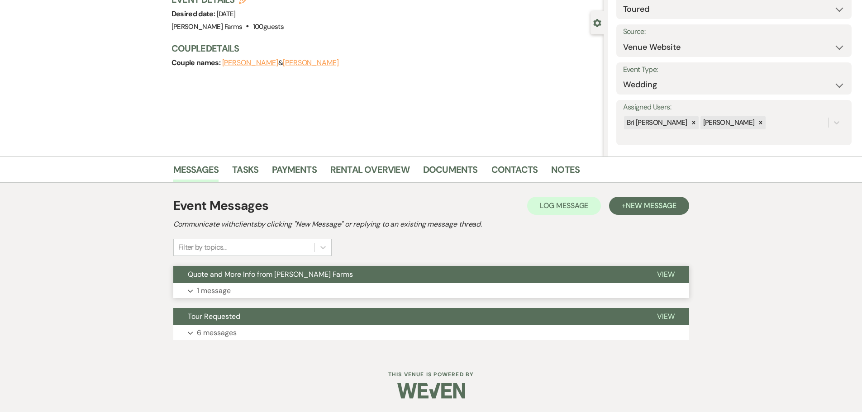
click at [437, 279] on button "Quote and More Info from [PERSON_NAME] Farms" at bounding box center [407, 274] width 469 height 17
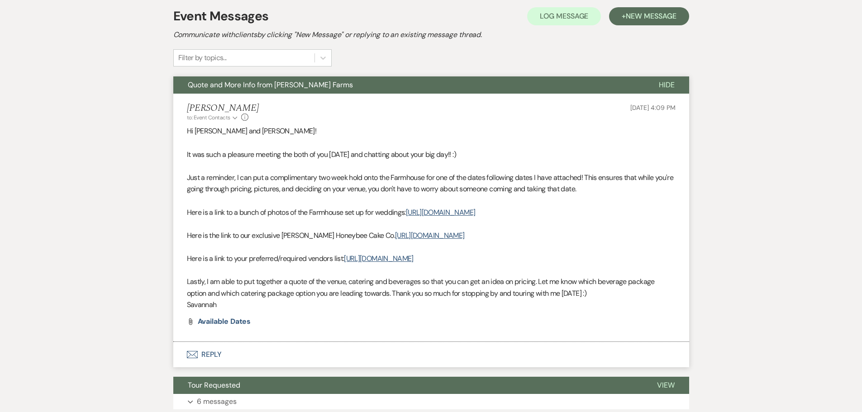
scroll to position [250, 0]
